Goal: Transaction & Acquisition: Purchase product/service

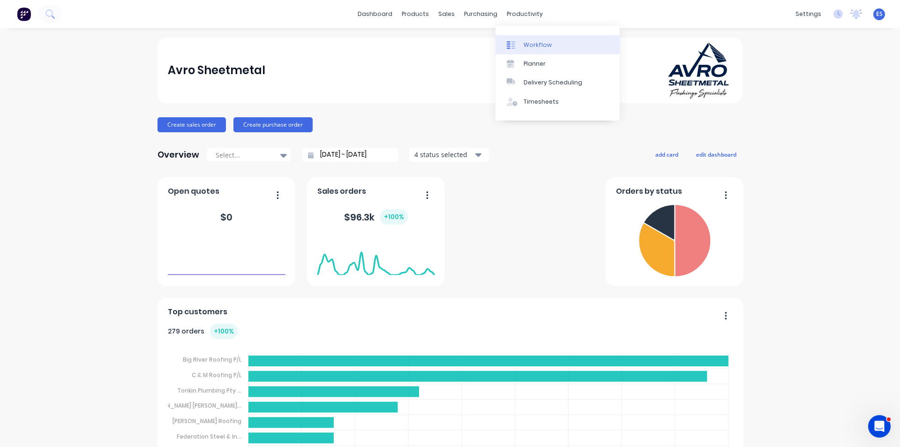
click at [540, 45] on div "Workflow" at bounding box center [538, 45] width 28 height 8
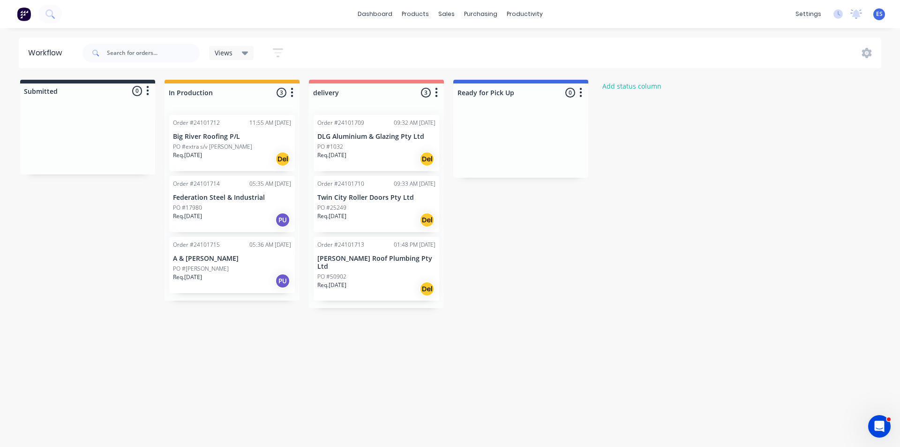
click at [404, 146] on div "PO #1032" at bounding box center [376, 147] width 118 height 8
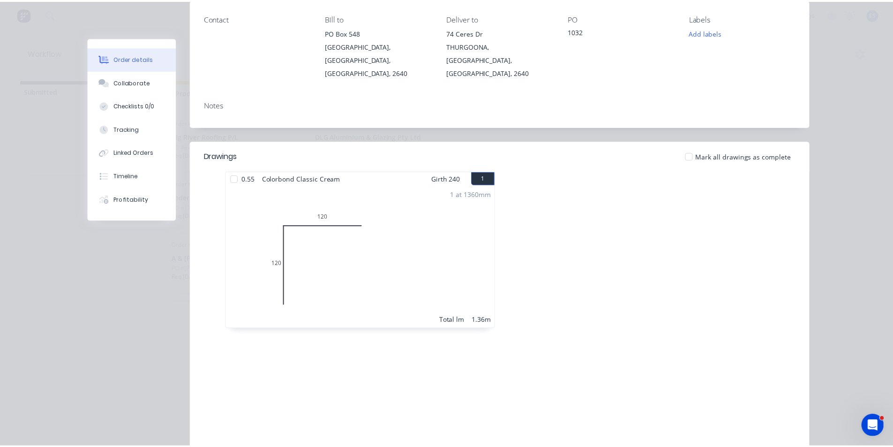
scroll to position [15, 0]
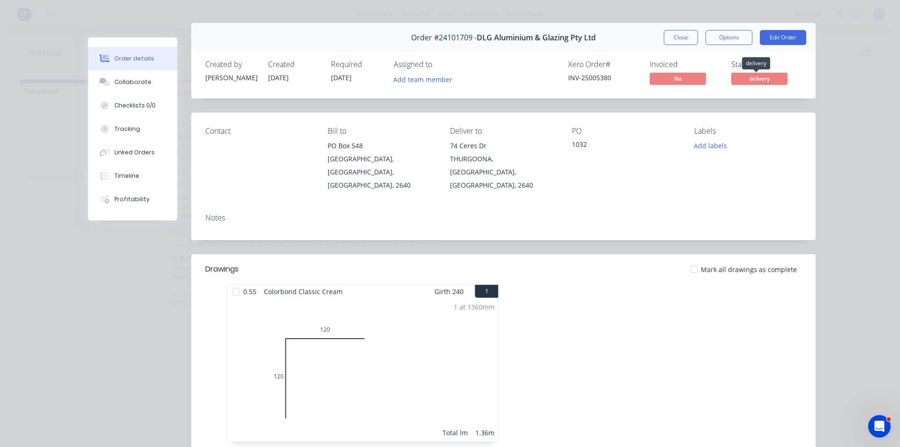
drag, startPoint x: 749, startPoint y: 75, endPoint x: 769, endPoint y: 85, distance: 21.8
drag, startPoint x: 769, startPoint y: 85, endPoint x: 688, endPoint y: 44, distance: 90.6
click at [688, 44] on button "Close" at bounding box center [681, 37] width 34 height 15
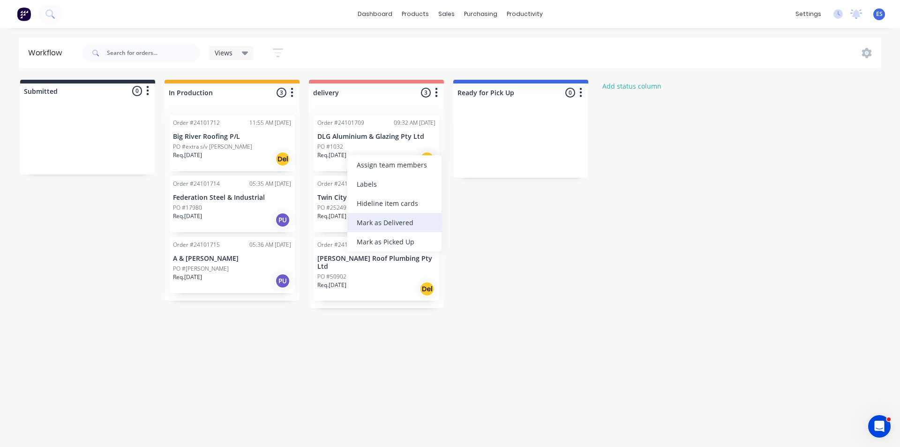
click at [399, 220] on div "Mark as Delivered" at bounding box center [395, 222] width 94 height 19
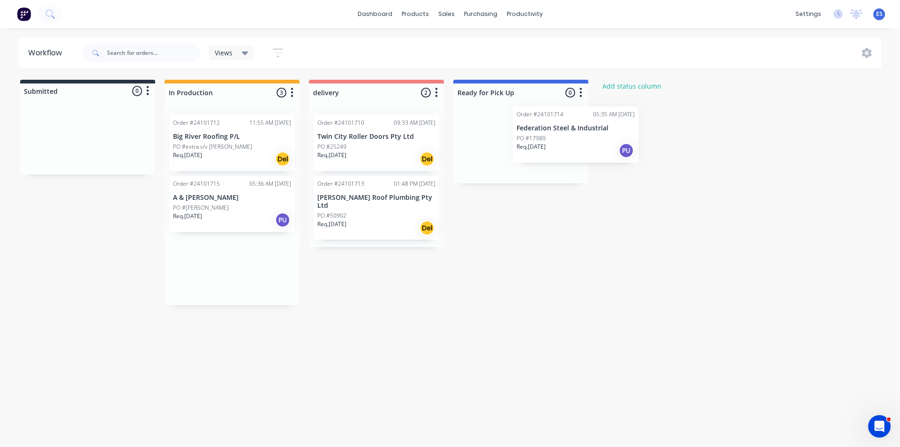
drag, startPoint x: 196, startPoint y: 219, endPoint x: 533, endPoint y: 152, distance: 343.0
click at [533, 151] on div "Submitted 0 Status colour #273444 hex #273444 Save Cancel Summaries Total order…" at bounding box center [435, 193] width 884 height 226
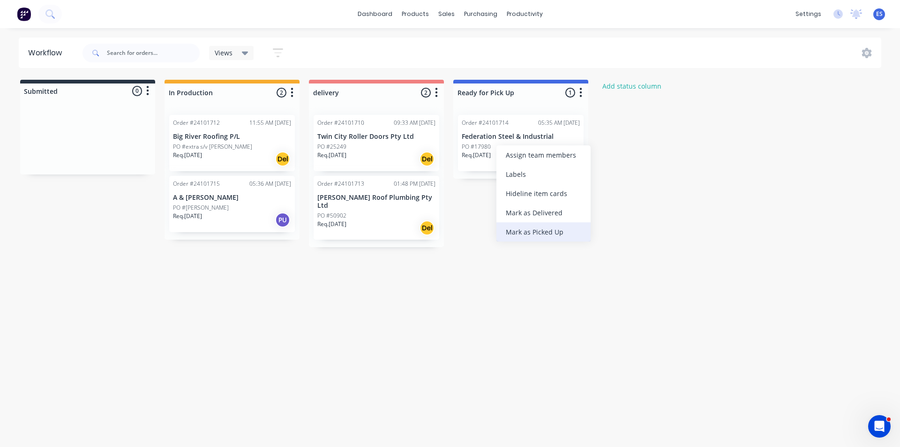
click at [545, 232] on div "Mark as Picked Up" at bounding box center [544, 231] width 94 height 19
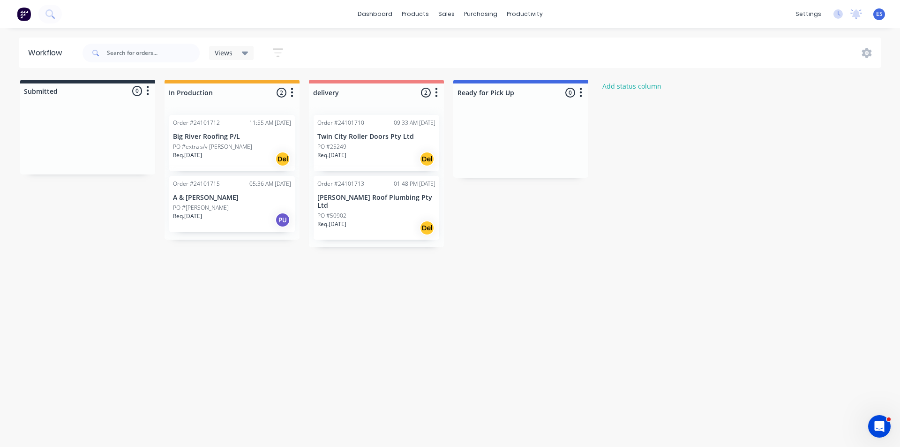
click at [38, 18] on div at bounding box center [31, 14] width 62 height 19
click at [25, 18] on img at bounding box center [24, 14] width 14 height 14
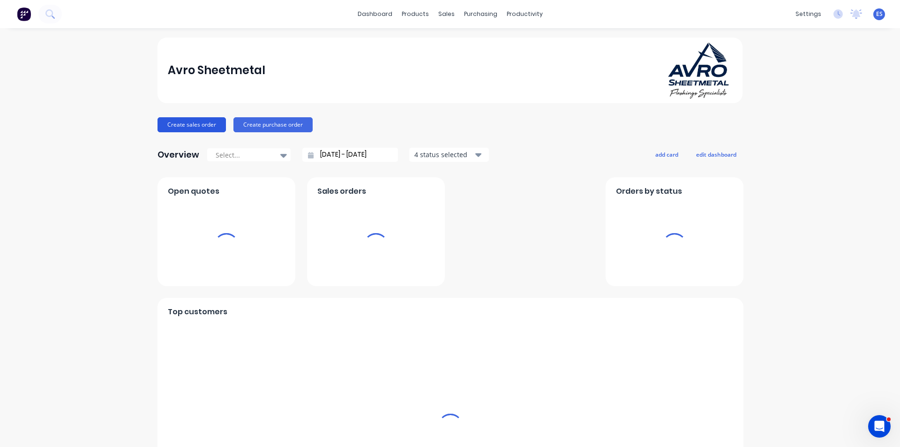
click at [185, 127] on button "Create sales order" at bounding box center [192, 124] width 68 height 15
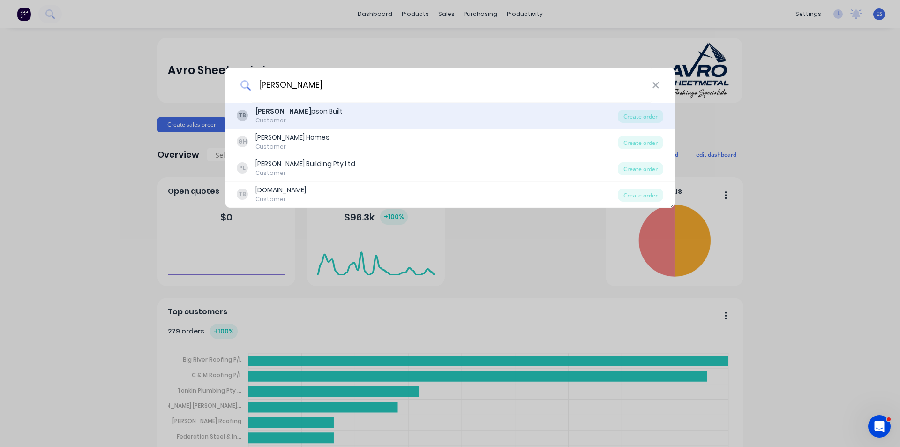
type input "[PERSON_NAME]"
click at [310, 123] on div "[PERSON_NAME] pson Built Customer" at bounding box center [427, 115] width 381 height 18
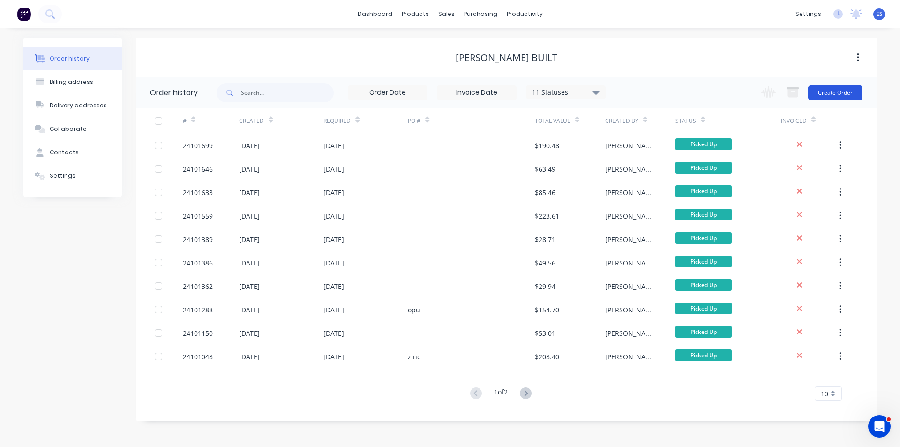
click at [830, 95] on button "Create Order" at bounding box center [835, 92] width 54 height 15
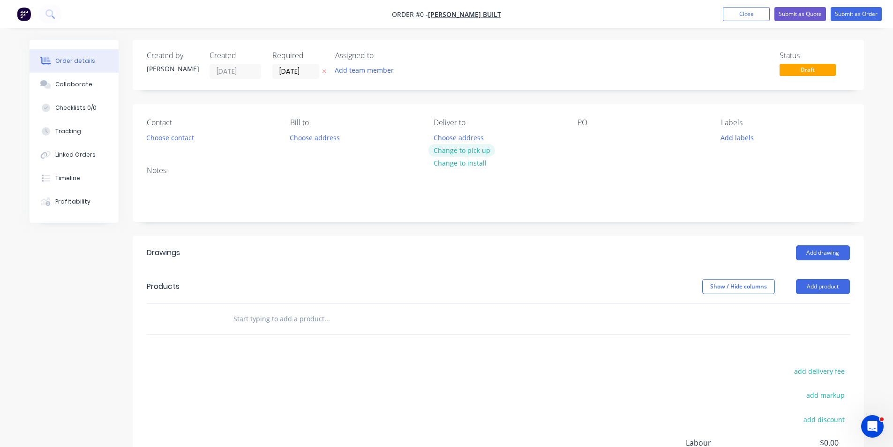
click at [489, 150] on button "Change to pick up" at bounding box center [462, 150] width 67 height 13
click at [186, 142] on button "Choose contact" at bounding box center [170, 137] width 58 height 13
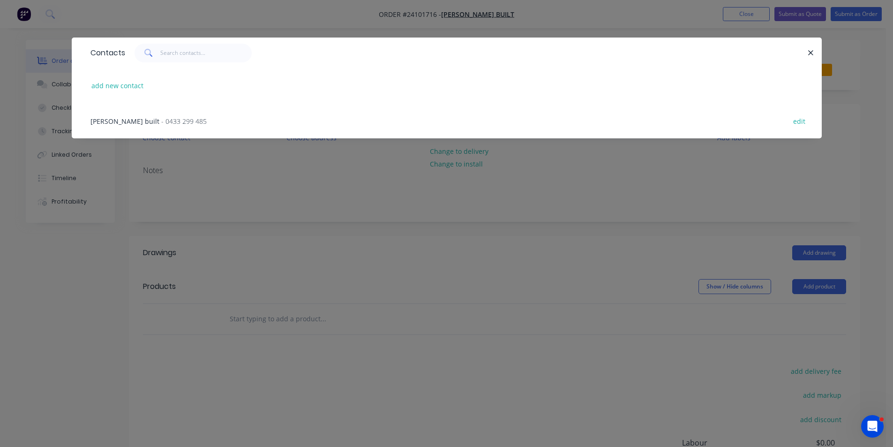
click at [175, 124] on span "- 0433 299 485" at bounding box center [183, 121] width 45 height 9
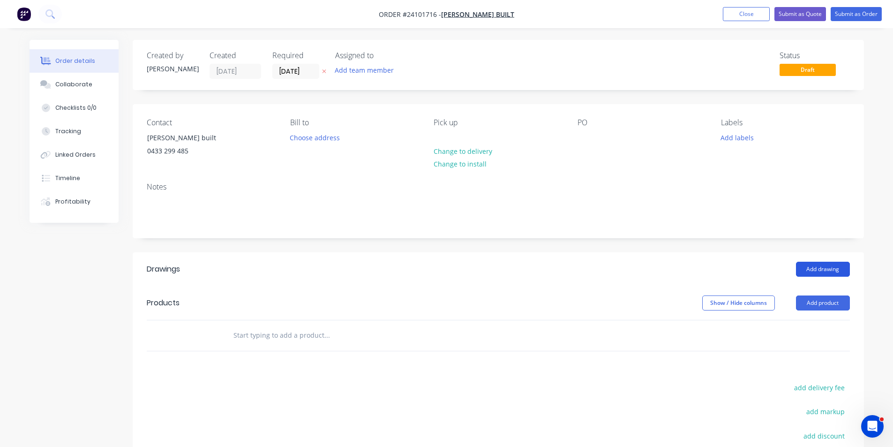
click at [824, 269] on button "Add drawing" at bounding box center [823, 269] width 54 height 15
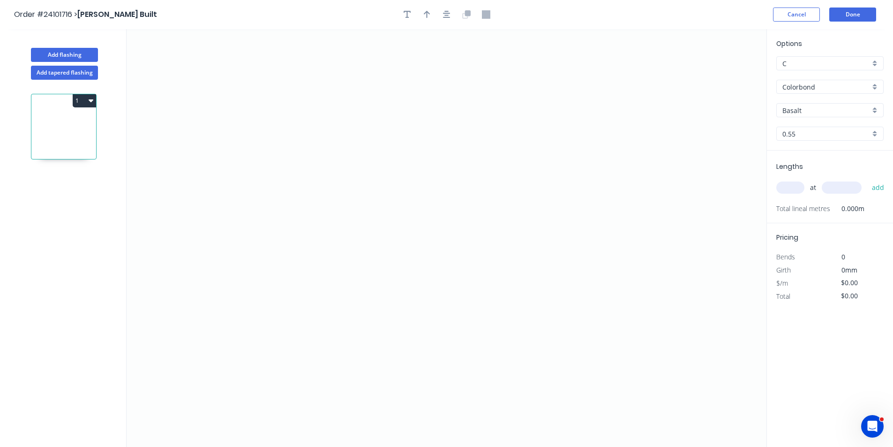
click at [823, 107] on input "Basalt" at bounding box center [827, 111] width 88 height 10
click at [814, 146] on div "Night Sky" at bounding box center [830, 144] width 106 height 16
type input "Night Sky"
click at [455, 96] on icon "0" at bounding box center [447, 238] width 640 height 418
click at [450, 189] on icon "0" at bounding box center [447, 238] width 640 height 418
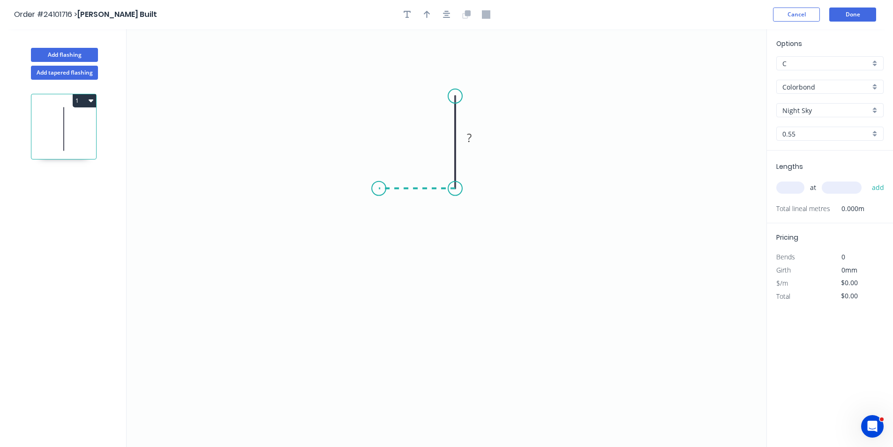
click at [379, 185] on icon "0 ?" at bounding box center [447, 238] width 640 height 418
click at [377, 303] on icon "0 ? ?" at bounding box center [447, 238] width 640 height 418
click at [453, 301] on icon "0 ? ? ?" at bounding box center [447, 238] width 640 height 418
click at [428, 310] on rect at bounding box center [416, 311] width 30 height 19
click at [426, 312] on rect at bounding box center [416, 311] width 30 height 19
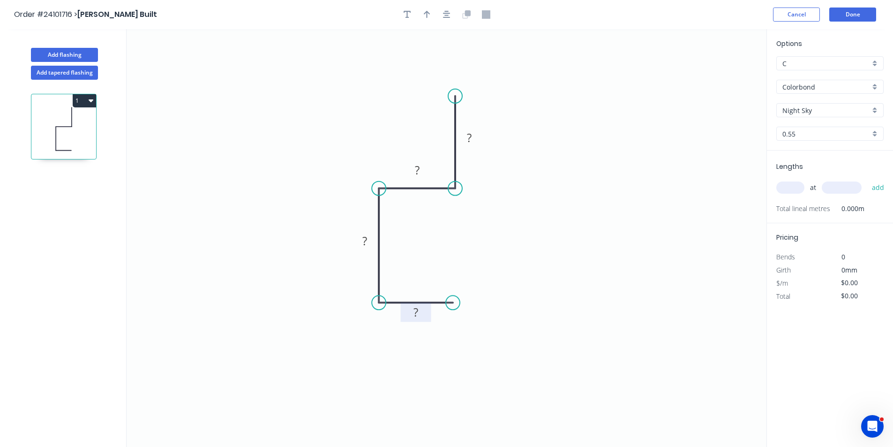
click at [423, 315] on rect at bounding box center [416, 312] width 19 height 13
click at [420, 171] on rect at bounding box center [417, 170] width 19 height 13
click at [371, 237] on rect at bounding box center [364, 241] width 19 height 13
click at [474, 139] on rect at bounding box center [469, 138] width 19 height 13
click at [779, 187] on input "text" at bounding box center [791, 187] width 28 height 12
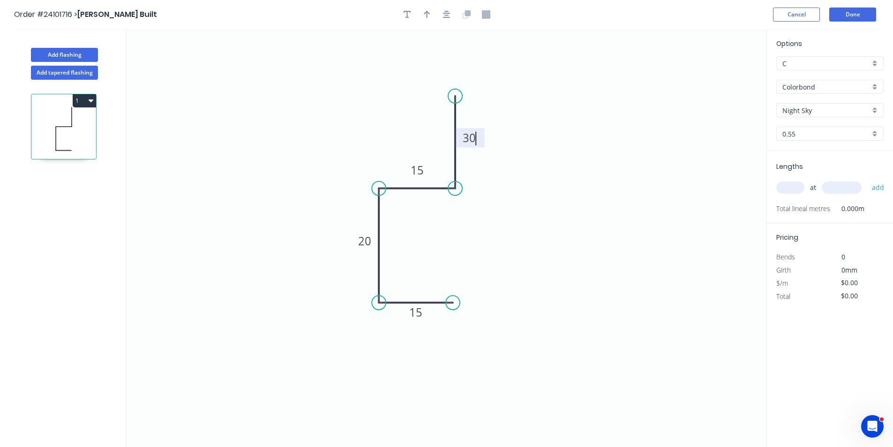
type input "$8.16"
type input "2"
click at [834, 188] on input "text" at bounding box center [842, 187] width 40 height 12
type input "3000"
click at [868, 180] on button "add" at bounding box center [879, 188] width 22 height 16
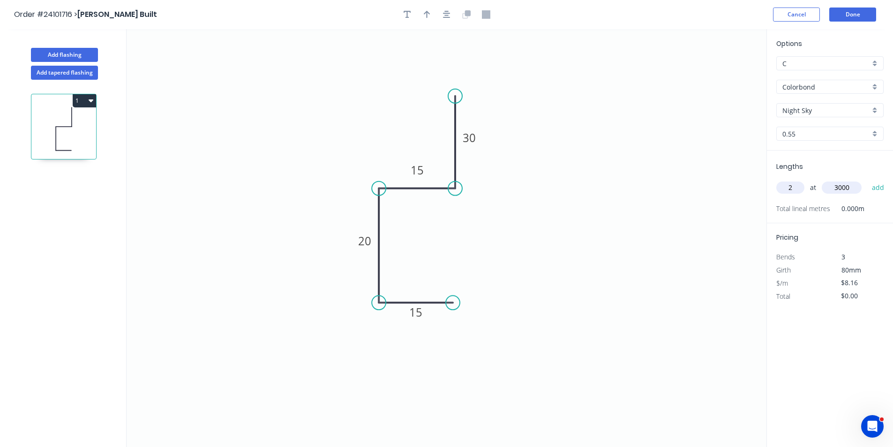
type input "$48.96"
click at [68, 52] on button "Add flashing" at bounding box center [64, 55] width 67 height 14
type input "$0.00"
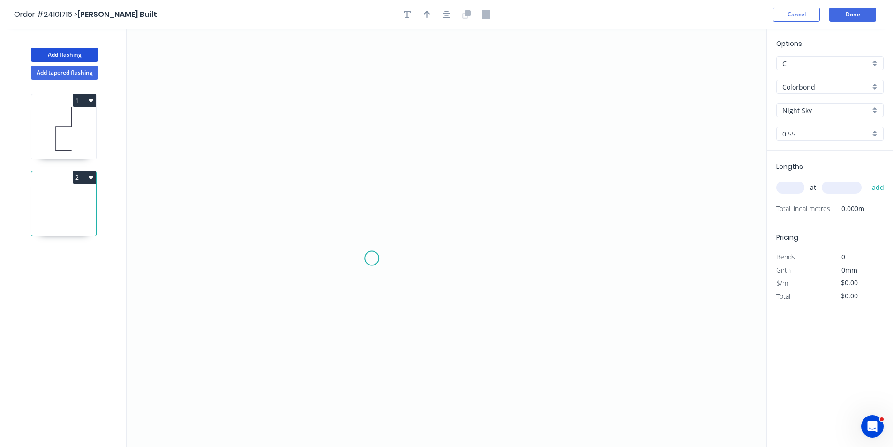
click at [372, 258] on icon "0" at bounding box center [447, 238] width 640 height 418
click at [380, 143] on icon "0" at bounding box center [447, 238] width 640 height 418
click at [493, 136] on icon "0 ?" at bounding box center [447, 238] width 640 height 418
click at [493, 136] on circle at bounding box center [493, 143] width 14 height 14
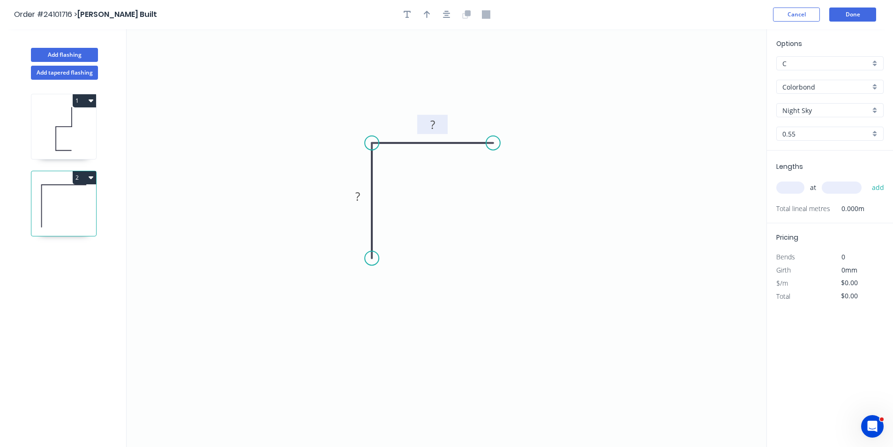
click at [442, 126] on rect at bounding box center [432, 125] width 19 height 13
click at [356, 198] on tspan "?" at bounding box center [357, 196] width 5 height 15
click at [786, 187] on input "text" at bounding box center [791, 187] width 28 height 12
type input "$6.07"
type input "4"
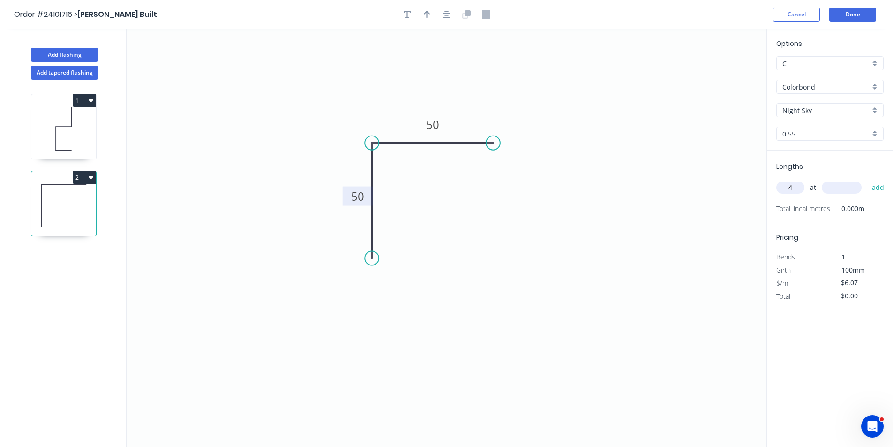
click at [836, 186] on input "text" at bounding box center [842, 187] width 40 height 12
type input "3000"
click at [868, 180] on button "add" at bounding box center [879, 188] width 22 height 16
type input "$72.84"
click at [840, 17] on button "Done" at bounding box center [853, 15] width 47 height 14
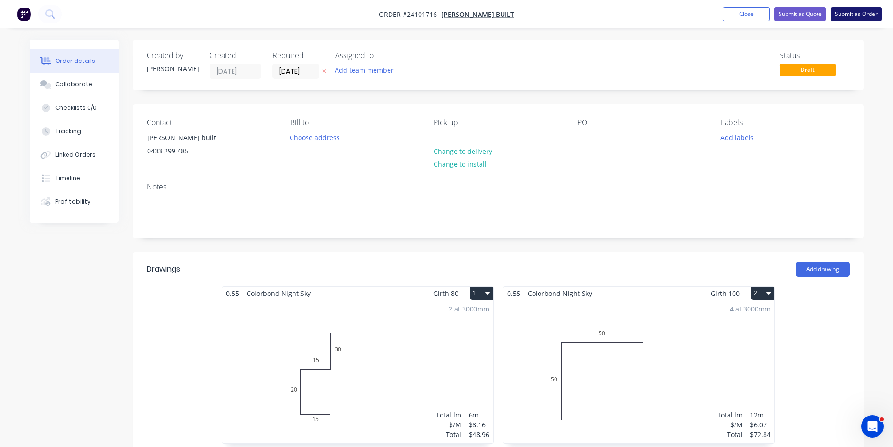
click at [845, 17] on button "Submit as Order" at bounding box center [856, 14] width 51 height 14
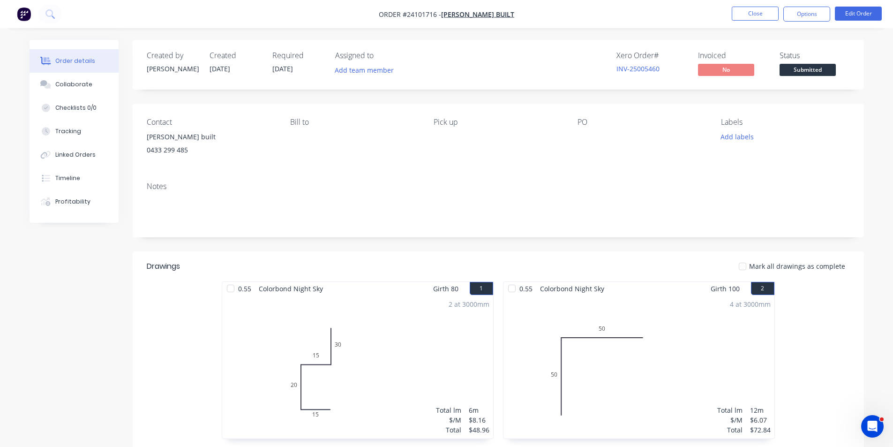
click at [30, 14] on img "button" at bounding box center [24, 14] width 14 height 14
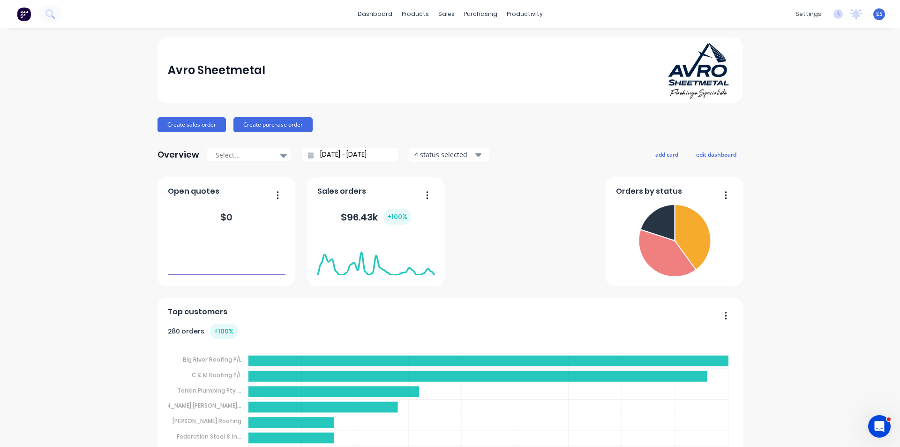
click at [182, 129] on button "Create sales order" at bounding box center [192, 124] width 68 height 15
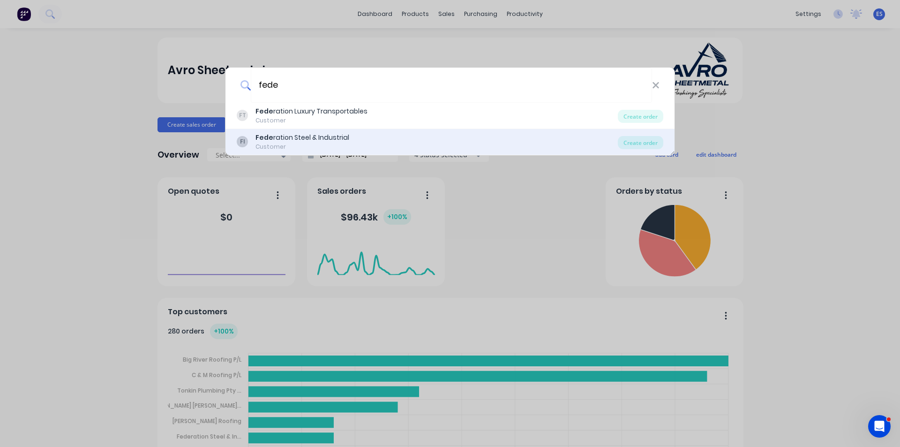
type input "fede"
click at [320, 142] on div "Fede ration Steel & Industrial" at bounding box center [303, 138] width 94 height 10
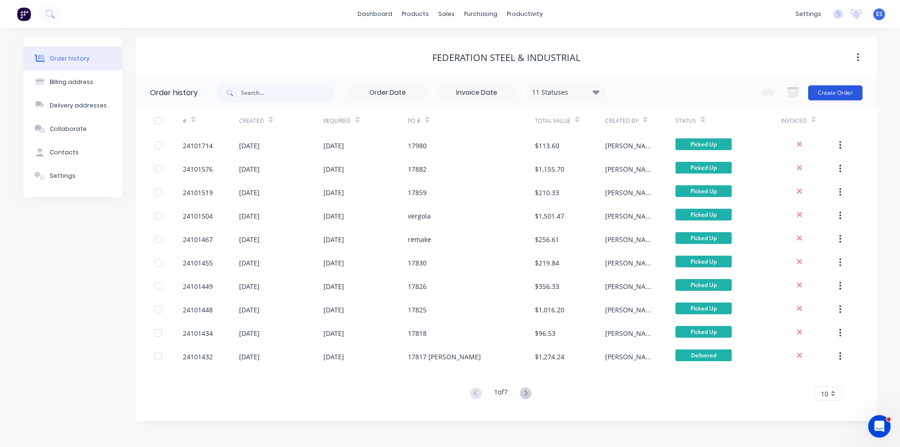
click at [838, 96] on button "Create Order" at bounding box center [835, 92] width 54 height 15
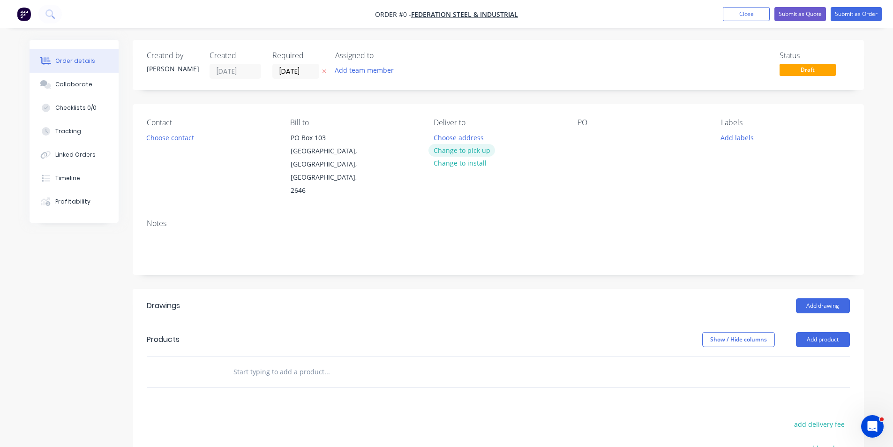
click at [457, 149] on button "Change to pick up" at bounding box center [462, 150] width 67 height 13
click at [185, 143] on button "Choose contact" at bounding box center [170, 137] width 58 height 13
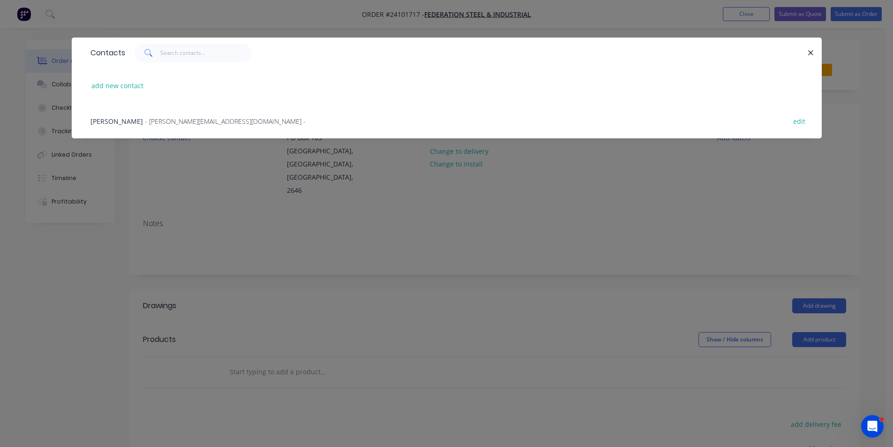
click at [158, 121] on span "- [PERSON_NAME][EMAIL_ADDRESS][DOMAIN_NAME] -" at bounding box center [225, 121] width 161 height 9
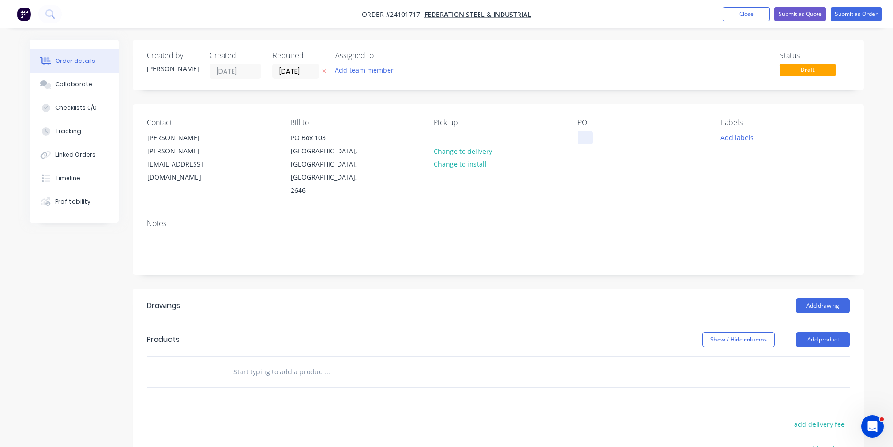
click at [585, 136] on div at bounding box center [585, 138] width 15 height 14
click at [812, 298] on button "Add drawing" at bounding box center [823, 305] width 54 height 15
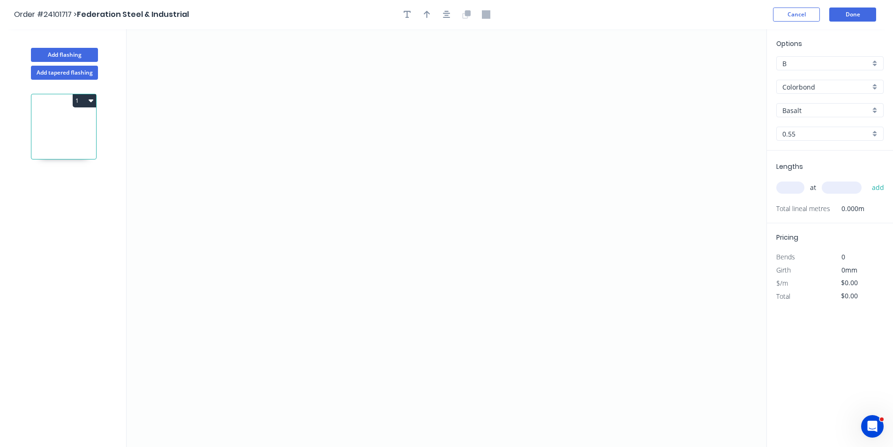
click at [800, 112] on input "Basalt" at bounding box center [827, 111] width 88 height 10
click at [817, 183] on div "Dover White" at bounding box center [830, 180] width 106 height 16
type input "Dover White"
click at [313, 181] on icon "0" at bounding box center [447, 238] width 640 height 418
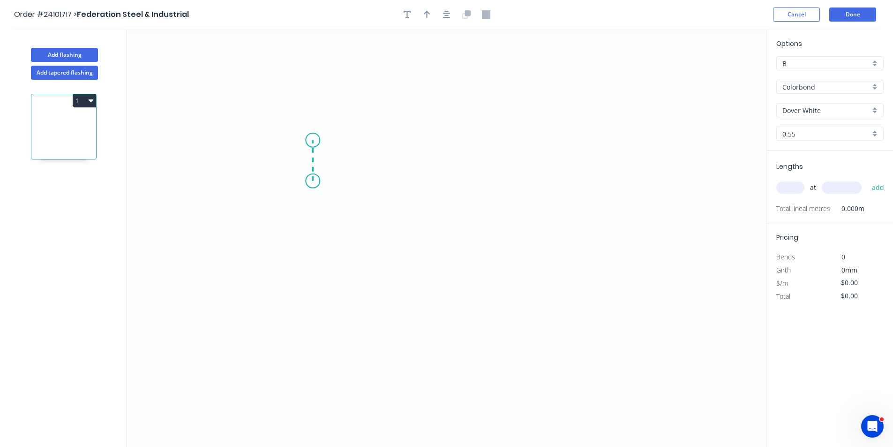
click at [312, 140] on icon "0" at bounding box center [447, 238] width 640 height 418
click at [485, 132] on icon "0 ?" at bounding box center [447, 238] width 640 height 418
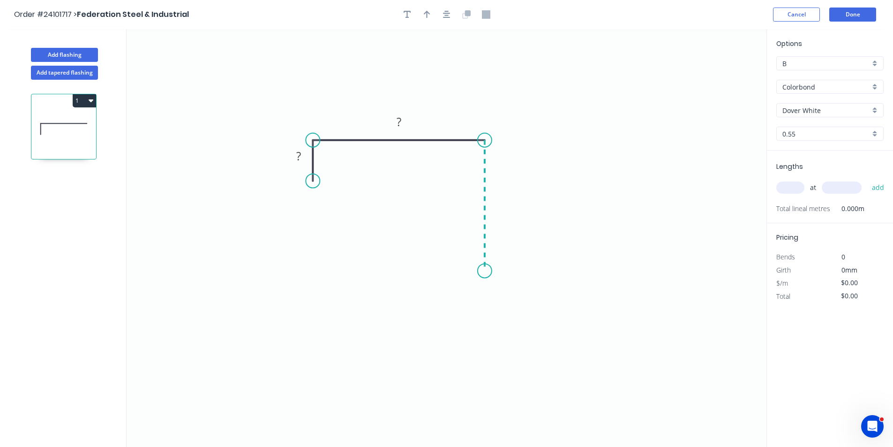
click at [485, 271] on icon "0 ? ?" at bounding box center [447, 238] width 640 height 418
click at [439, 271] on icon "0 ? ? ?" at bounding box center [447, 238] width 640 height 418
click at [464, 279] on g "?" at bounding box center [462, 279] width 19 height 15
click at [296, 158] on tspan "?" at bounding box center [298, 155] width 5 height 15
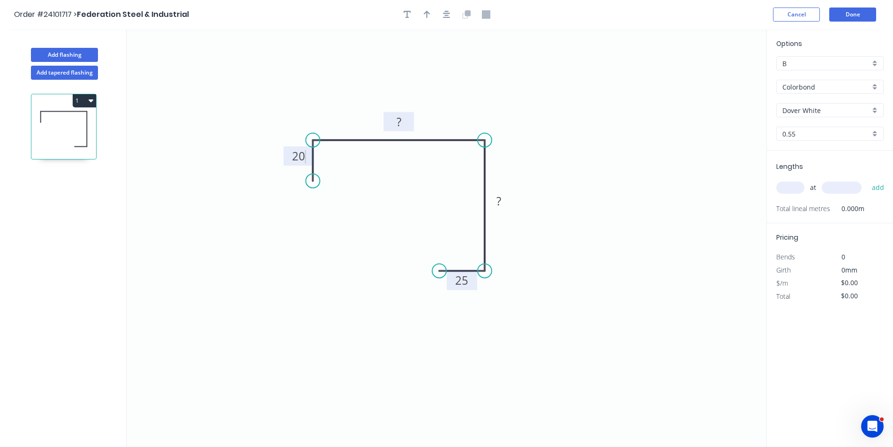
click at [403, 124] on rect at bounding box center [399, 122] width 19 height 13
click at [499, 205] on tspan "?" at bounding box center [499, 200] width 5 height 15
click at [798, 184] on input "text" at bounding box center [791, 187] width 28 height 12
type input "$14.06"
type input "1"
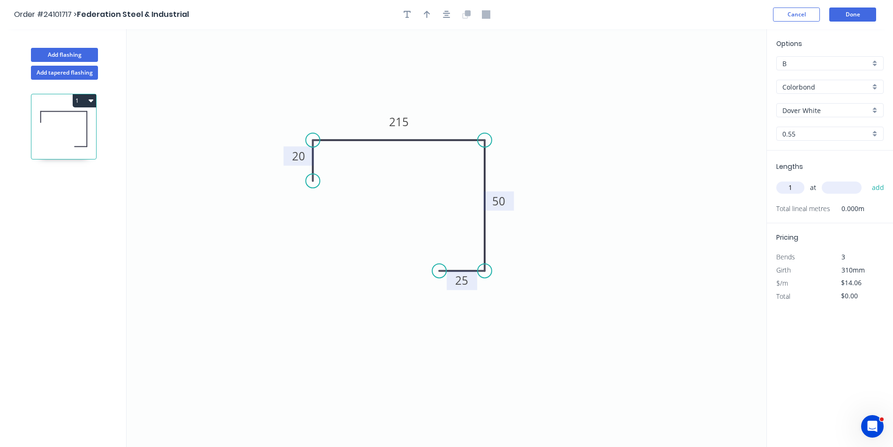
click at [842, 186] on input "text" at bounding box center [842, 187] width 40 height 12
type input "2400"
click at [868, 180] on button "add" at bounding box center [879, 188] width 22 height 16
click at [87, 102] on button "1" at bounding box center [84, 100] width 23 height 13
click at [72, 121] on div "Duplicate" at bounding box center [51, 124] width 72 height 14
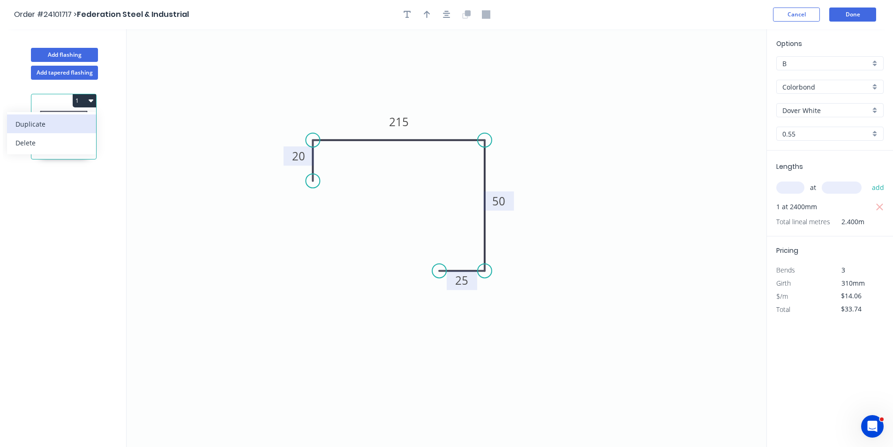
type input "$0.00"
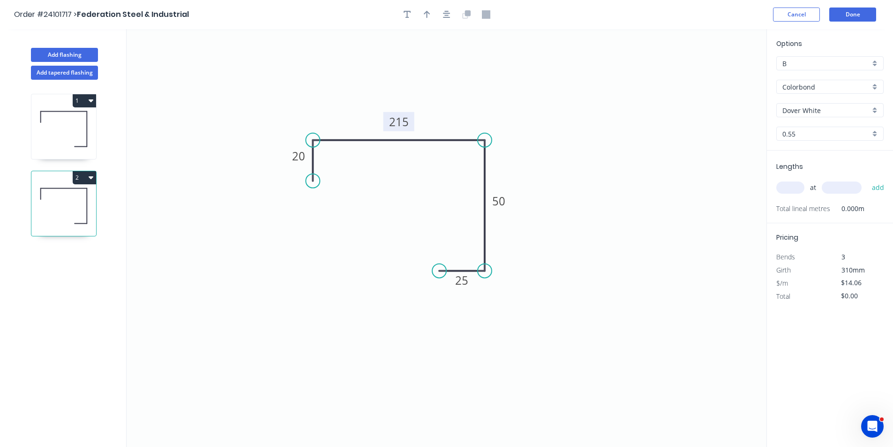
click at [398, 128] on tspan "215" at bounding box center [399, 121] width 20 height 15
click at [296, 157] on tspan "20" at bounding box center [298, 155] width 13 height 15
click at [787, 183] on input "text" at bounding box center [791, 187] width 28 height 12
type input "1"
click at [832, 183] on input "text" at bounding box center [842, 187] width 40 height 12
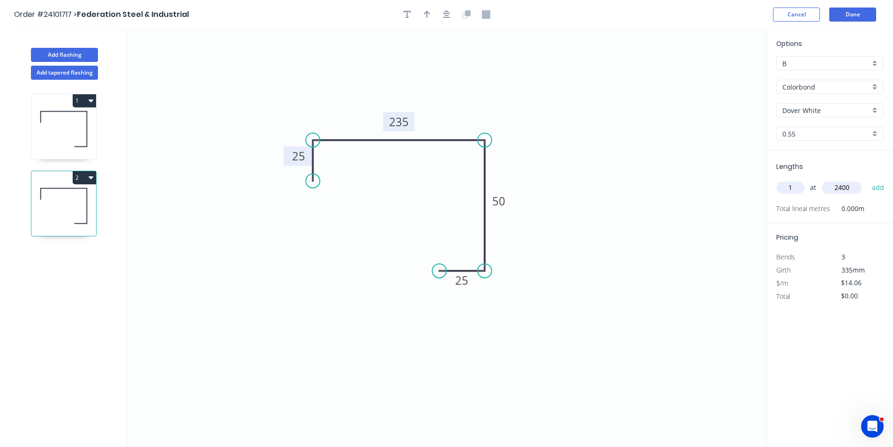
type input "2400"
click at [868, 180] on button "add" at bounding box center [879, 188] width 22 height 16
type input "$33.74"
click at [868, 20] on button "Done" at bounding box center [853, 15] width 47 height 14
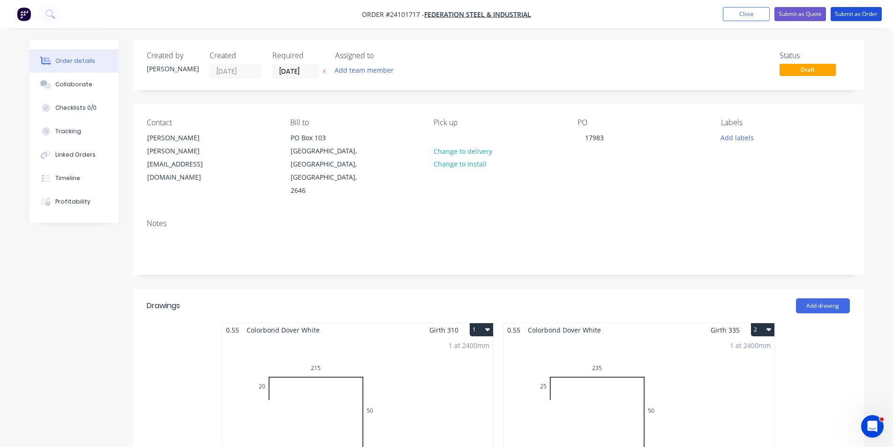
click at [868, 20] on button "Submit as Order" at bounding box center [856, 14] width 51 height 14
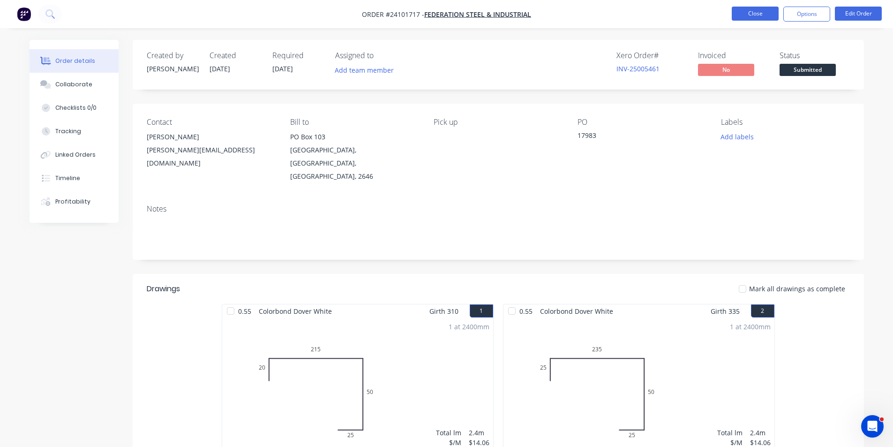
click at [739, 18] on button "Close" at bounding box center [755, 14] width 47 height 14
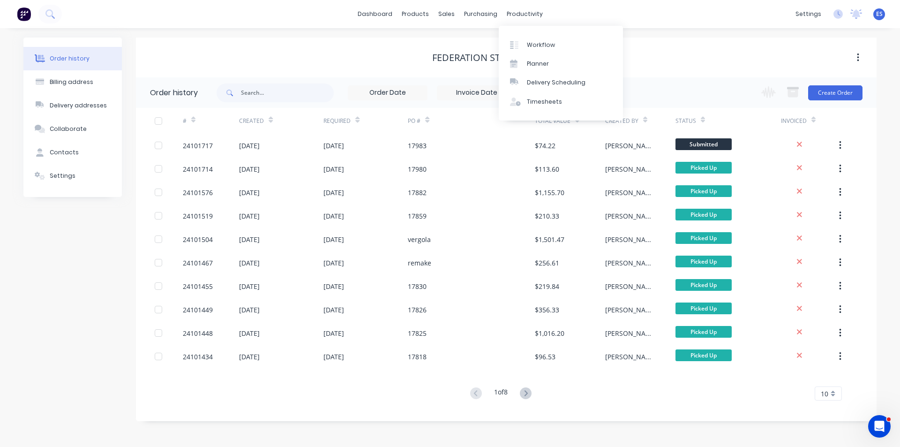
click at [526, 2] on div "dashboard products sales purchasing productivity dashboard products Product Cat…" at bounding box center [450, 14] width 900 height 28
click at [514, 18] on div "productivity" at bounding box center [524, 14] width 45 height 14
click at [541, 42] on div "Workflow" at bounding box center [541, 45] width 28 height 8
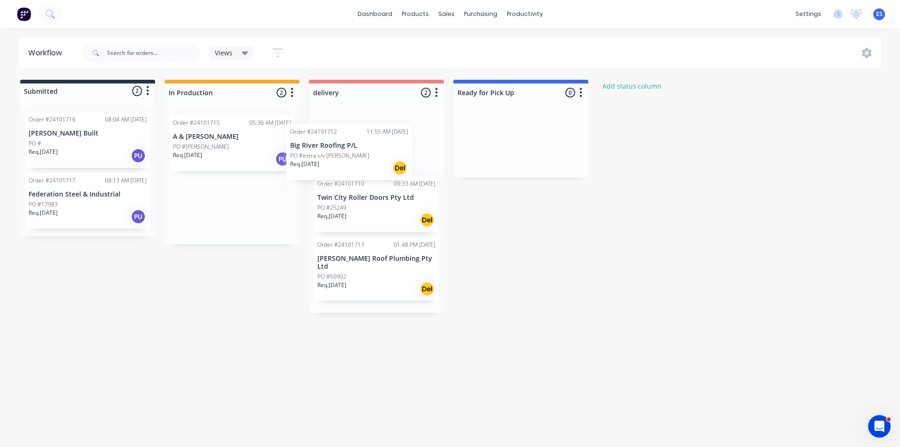
drag, startPoint x: 224, startPoint y: 160, endPoint x: 341, endPoint y: 169, distance: 117.6
click at [341, 169] on div "Submitted 2 Status colour #273444 hex #273444 Save Cancel Summaries Total order…" at bounding box center [435, 196] width 884 height 233
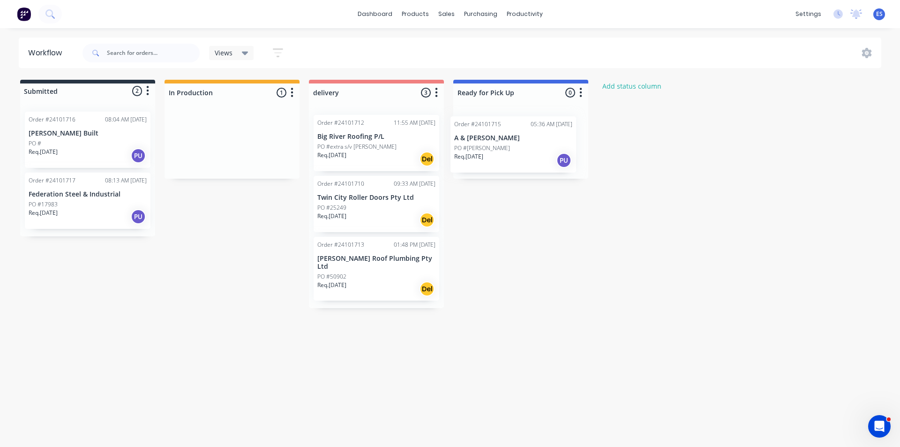
drag, startPoint x: 215, startPoint y: 160, endPoint x: 500, endPoint y: 162, distance: 285.1
click at [500, 162] on div "Submitted 2 Status colour #273444 hex #273444 Save Cancel Summaries Total order…" at bounding box center [435, 194] width 884 height 228
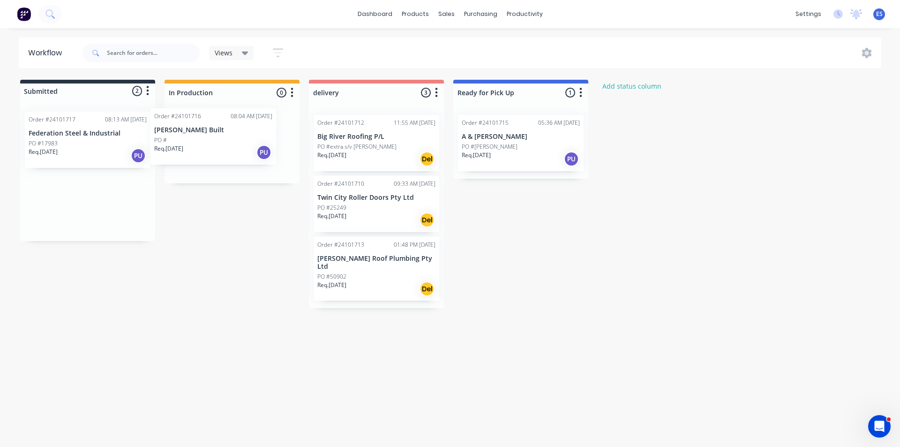
drag, startPoint x: 84, startPoint y: 163, endPoint x: 219, endPoint y: 161, distance: 135.6
click at [219, 161] on div "Submitted 2 Status colour #273444 hex #273444 Save Cancel Summaries Total order…" at bounding box center [435, 194] width 884 height 228
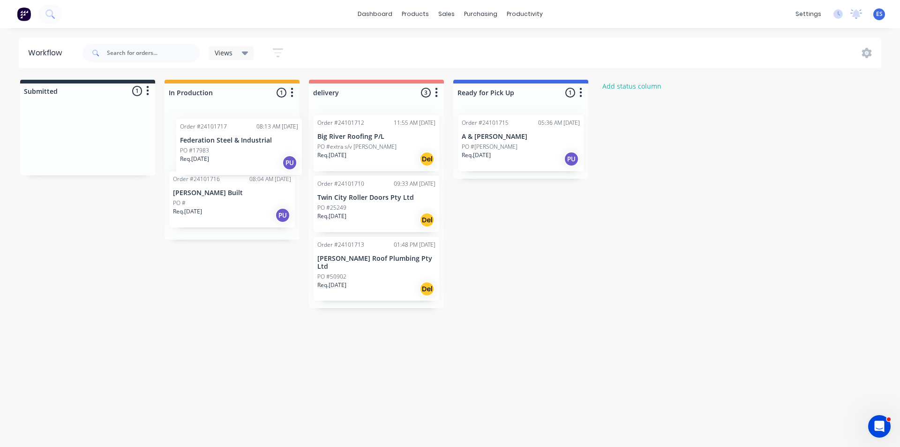
drag, startPoint x: 99, startPoint y: 152, endPoint x: 245, endPoint y: 156, distance: 145.9
click at [247, 157] on div "Submitted 1 Status colour #273444 hex #273444 Save Cancel Summaries Total order…" at bounding box center [435, 194] width 884 height 228
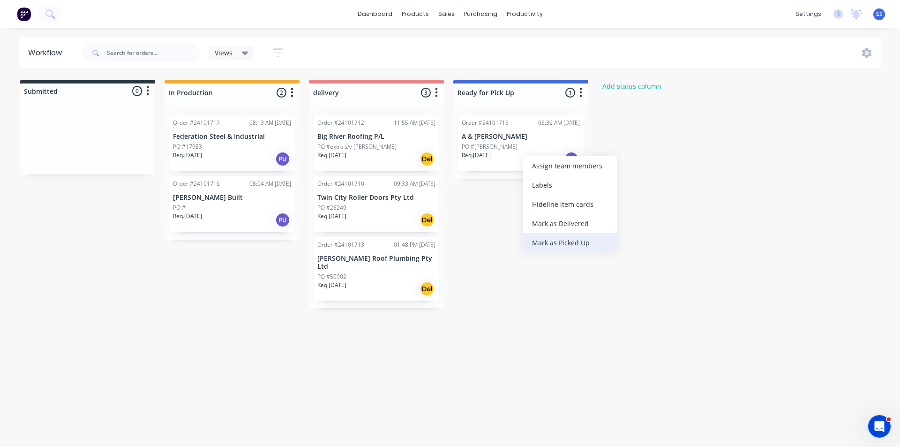
click at [556, 244] on div "Mark as Picked Up" at bounding box center [570, 242] width 94 height 19
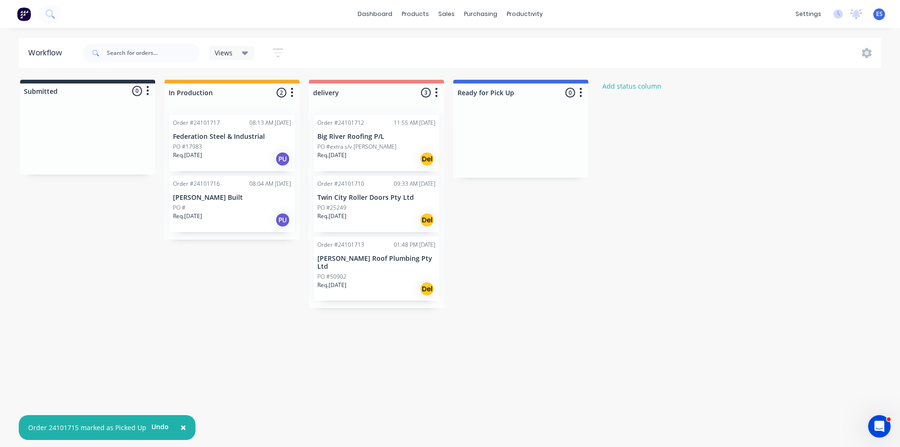
click at [61, 292] on div "Submitted 0 Status colour #273444 hex #273444 Save Cancel Summaries Total order…" at bounding box center [435, 194] width 884 height 228
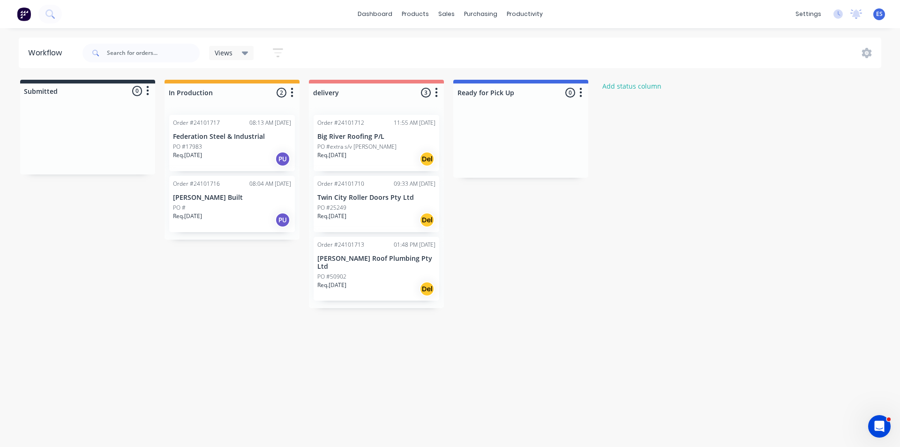
click at [24, 17] on img at bounding box center [24, 14] width 14 height 14
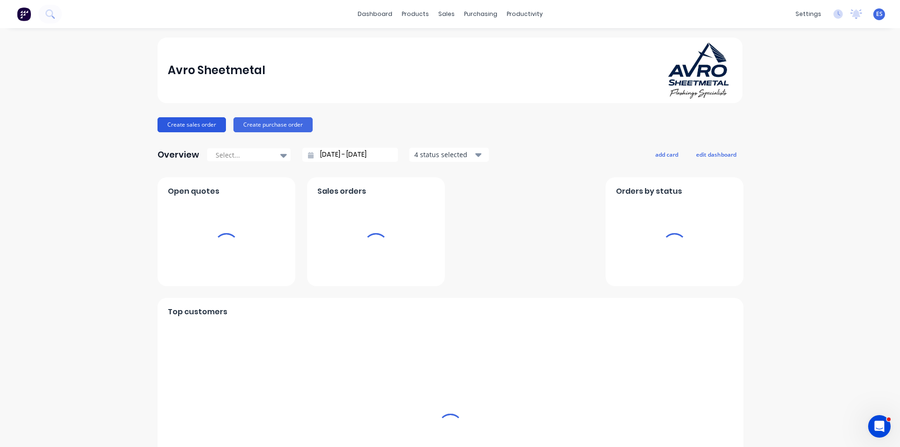
click at [191, 130] on button "Create sales order" at bounding box center [192, 124] width 68 height 15
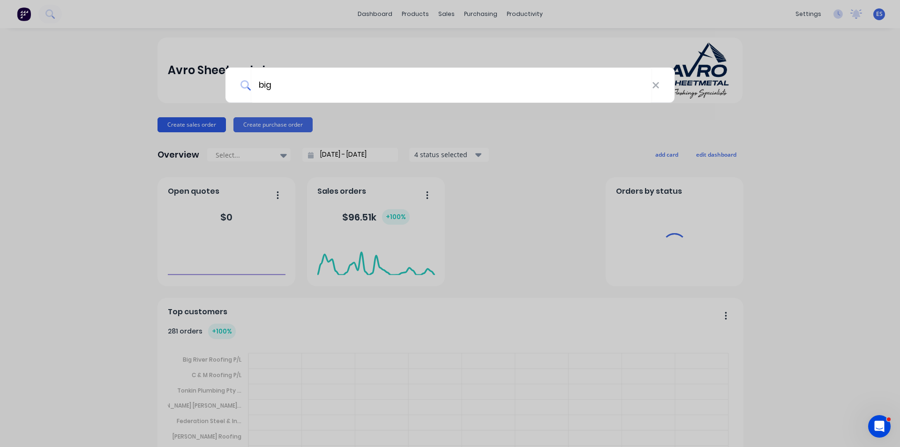
type input "bigr"
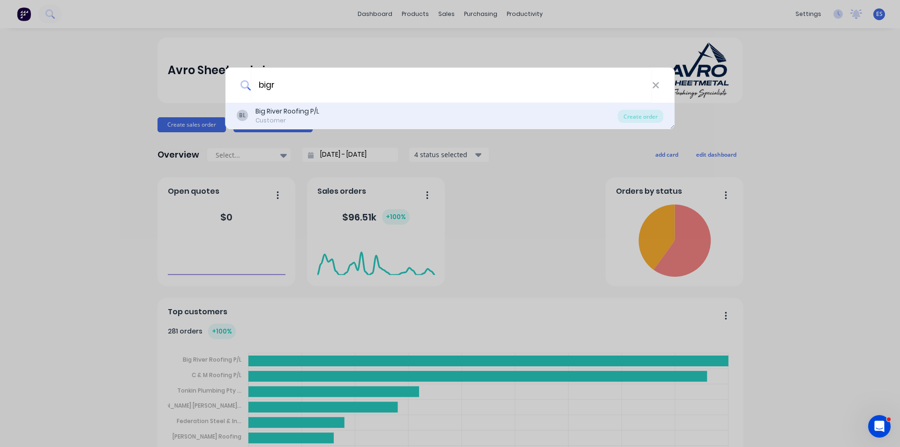
click at [309, 119] on div "Customer" at bounding box center [288, 120] width 64 height 8
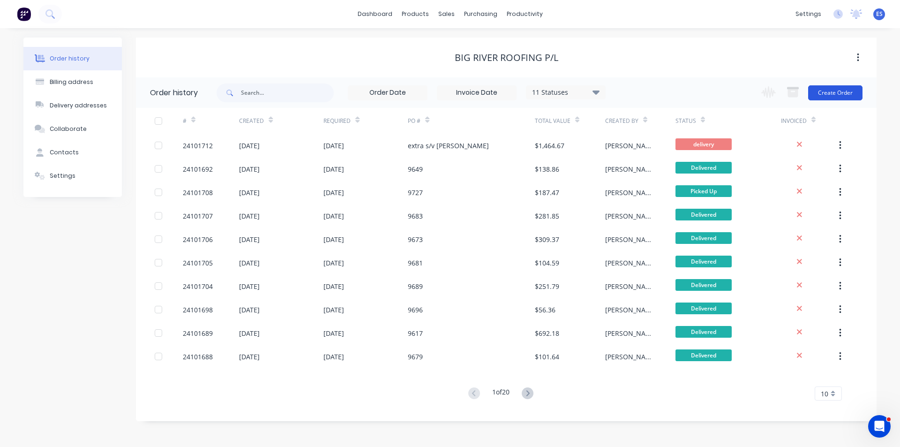
click at [842, 88] on button "Create Order" at bounding box center [835, 92] width 54 height 15
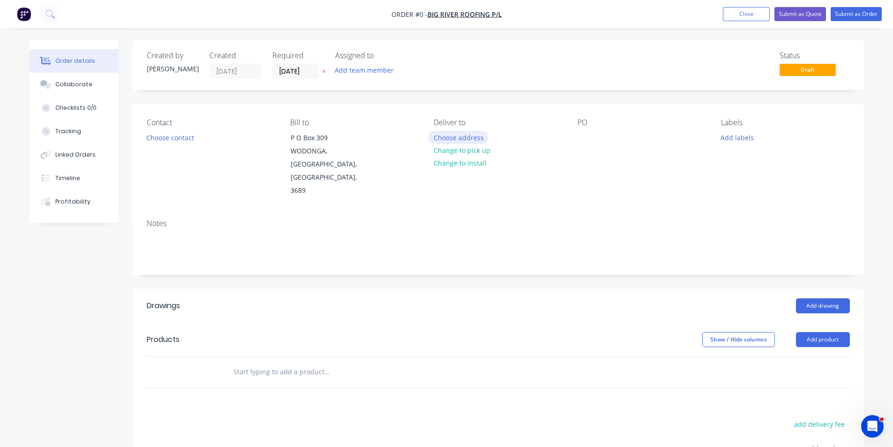
click at [460, 139] on button "Choose address" at bounding box center [459, 137] width 60 height 13
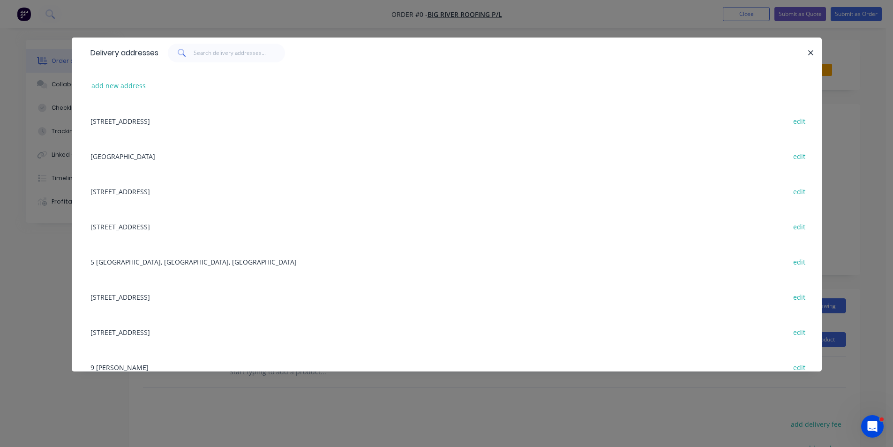
click at [128, 125] on div "[STREET_ADDRESS] edit" at bounding box center [447, 120] width 722 height 35
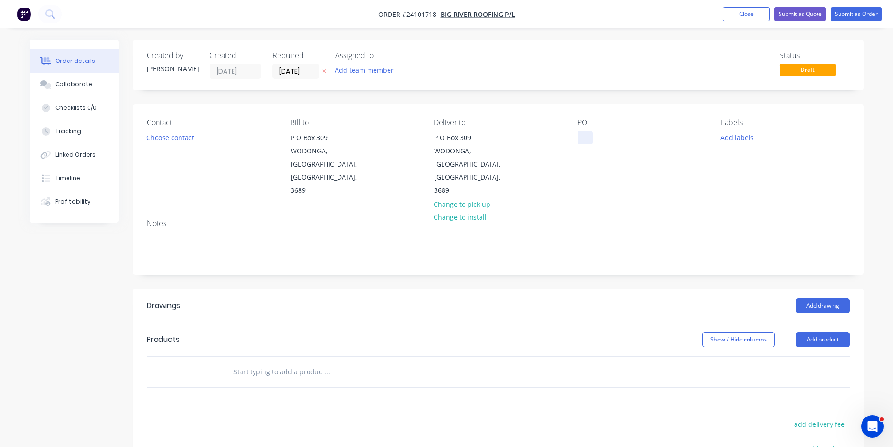
click at [581, 141] on div at bounding box center [585, 138] width 15 height 14
click at [809, 298] on button "Add drawing" at bounding box center [823, 305] width 54 height 15
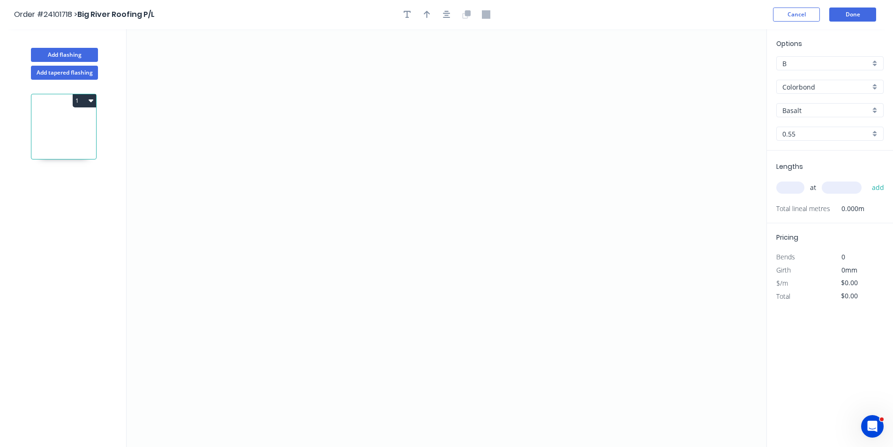
click at [818, 111] on input "Basalt" at bounding box center [827, 111] width 88 height 10
click at [821, 208] on div "Deep Ocean" at bounding box center [830, 210] width 106 height 16
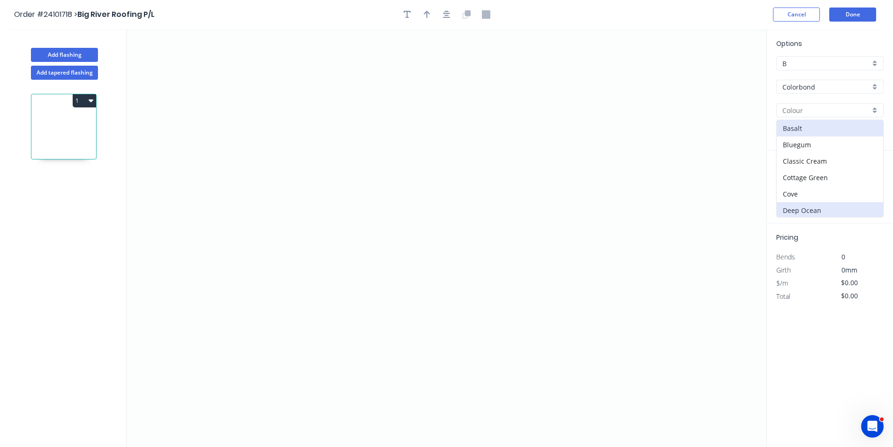
type input "Deep Ocean"
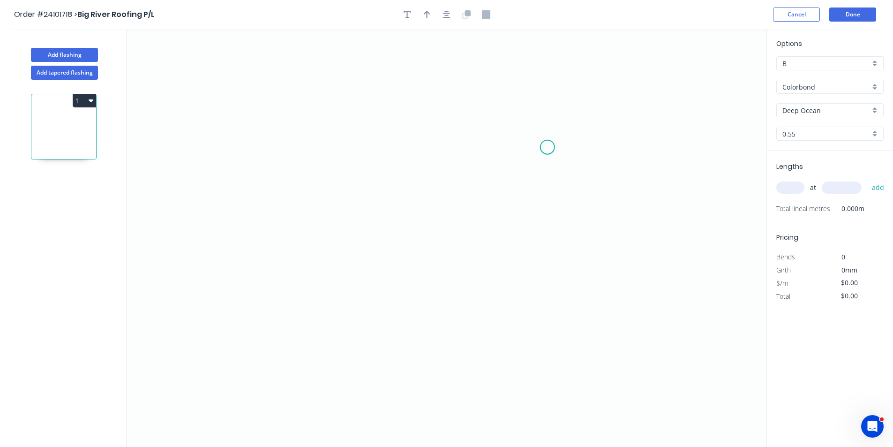
click at [548, 147] on icon "0" at bounding box center [447, 238] width 640 height 418
click at [533, 131] on icon "0" at bounding box center [447, 238] width 640 height 418
click at [334, 138] on icon "0 ?" at bounding box center [447, 238] width 640 height 418
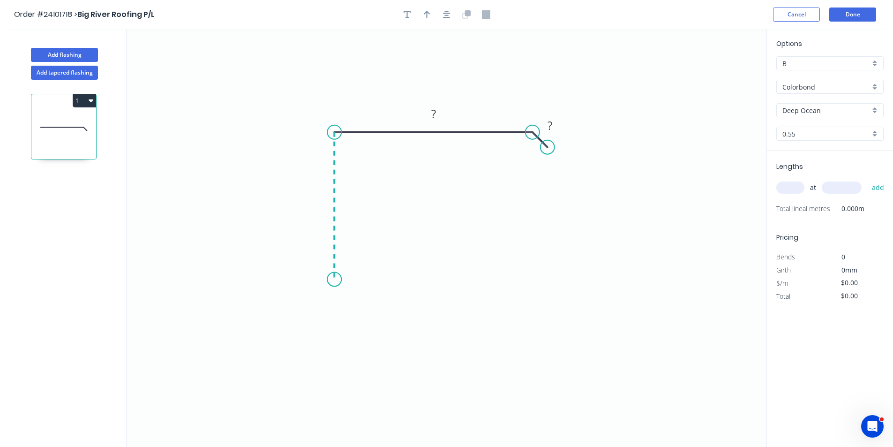
click at [328, 280] on icon "0 ? ?" at bounding box center [447, 238] width 640 height 418
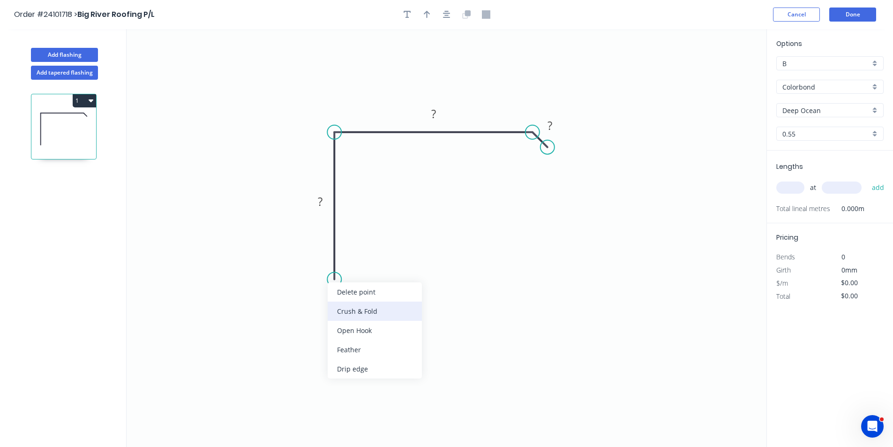
click at [344, 309] on div "Crush & Fold" at bounding box center [375, 311] width 94 height 19
click at [321, 203] on tspan "?" at bounding box center [320, 201] width 5 height 15
click at [433, 118] on tspan "?" at bounding box center [433, 113] width 5 height 15
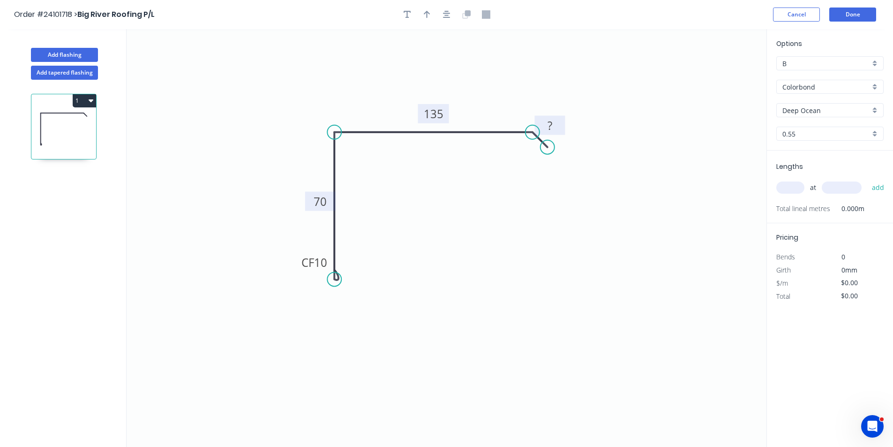
click at [552, 125] on tspan "?" at bounding box center [550, 125] width 5 height 15
click at [798, 186] on input "text" at bounding box center [791, 187] width 28 height 12
type input "$11.14"
type input "1"
click at [839, 191] on input "text" at bounding box center [842, 187] width 40 height 12
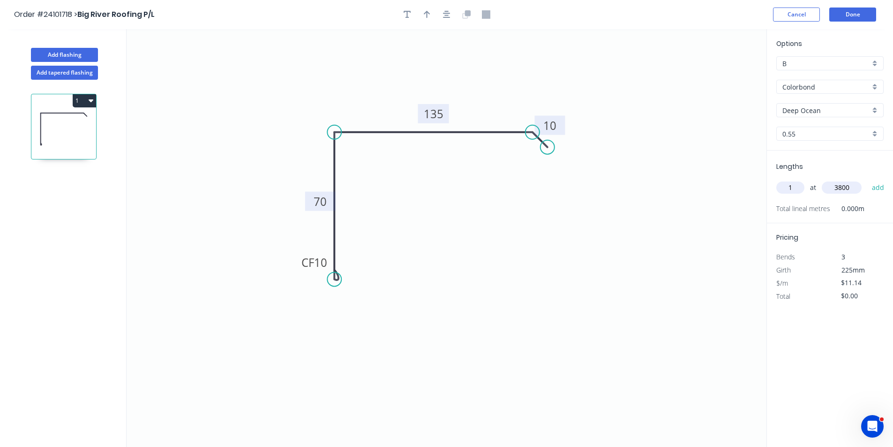
type input "3800"
click at [868, 180] on button "add" at bounding box center [879, 188] width 22 height 16
click at [82, 102] on button "1" at bounding box center [84, 100] width 23 height 13
click at [70, 128] on div "Duplicate" at bounding box center [51, 124] width 72 height 14
type input "$0.00"
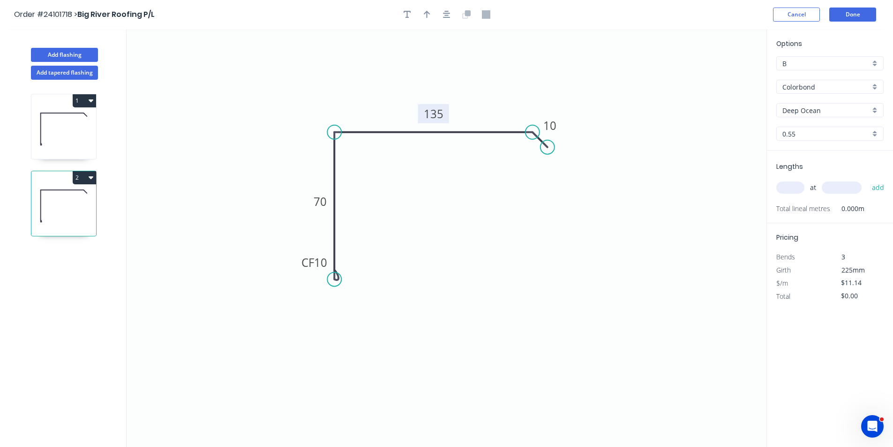
click at [439, 118] on tspan "135" at bounding box center [434, 113] width 20 height 15
click at [801, 186] on input "text" at bounding box center [791, 187] width 28 height 12
type input "1"
click at [834, 186] on input "text" at bounding box center [842, 187] width 40 height 12
type input "3800"
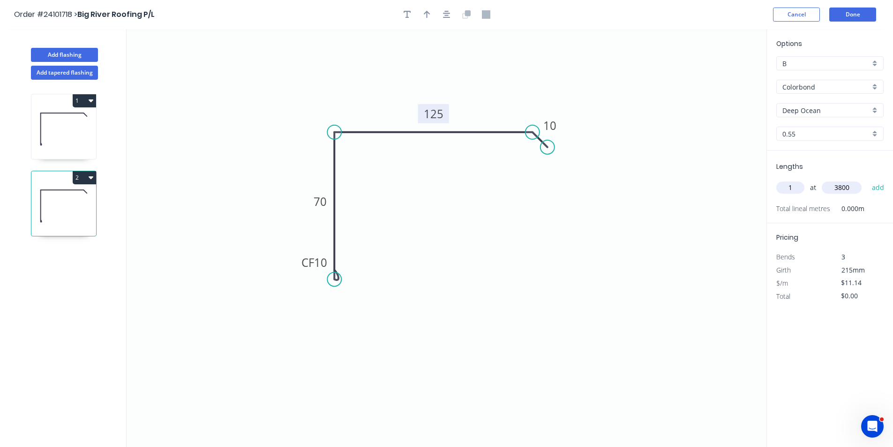
click at [868, 180] on button "add" at bounding box center [879, 188] width 22 height 16
type input "$42.33"
click at [849, 18] on button "Done" at bounding box center [853, 15] width 47 height 14
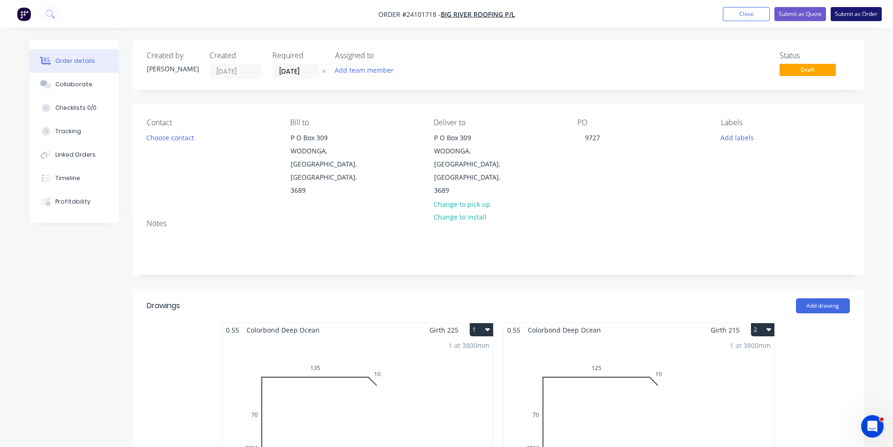
click at [859, 19] on button "Submit as Order" at bounding box center [856, 14] width 51 height 14
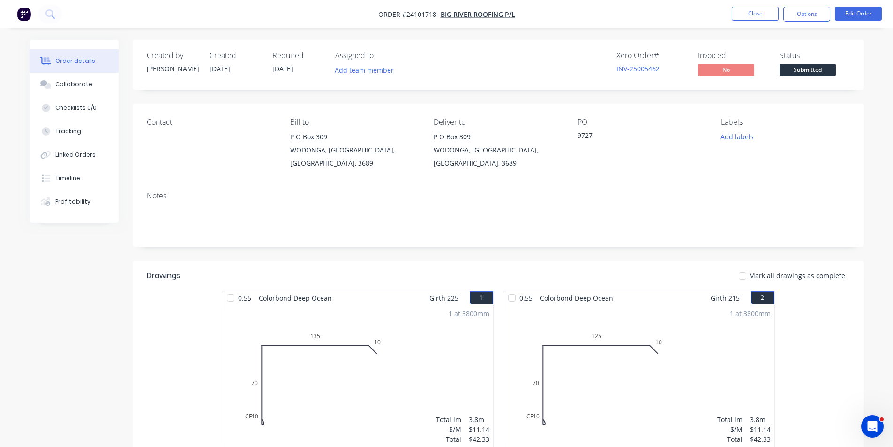
click at [27, 13] on img "button" at bounding box center [24, 14] width 14 height 14
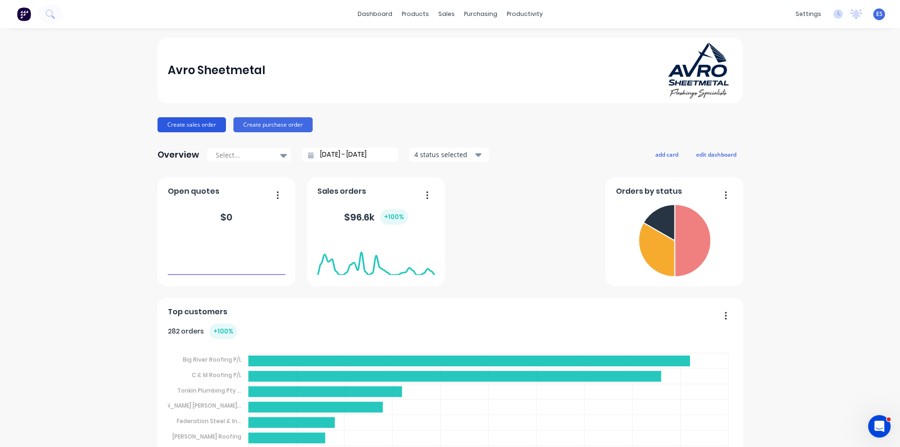
click at [188, 130] on button "Create sales order" at bounding box center [192, 124] width 68 height 15
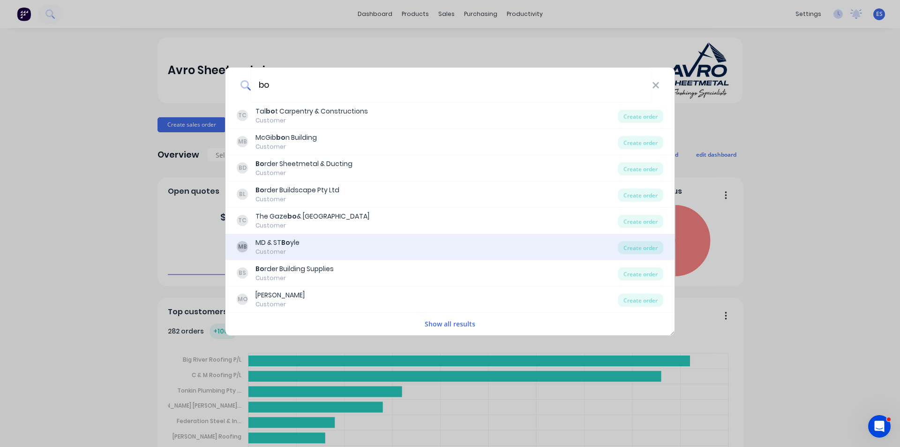
type input "[PERSON_NAME]"
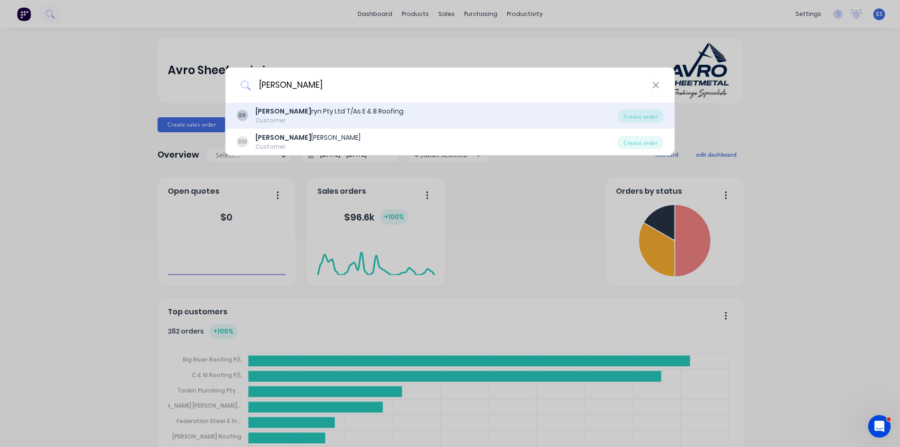
click at [297, 110] on div "[PERSON_NAME] Pty Ltd T/As E & B Roofing" at bounding box center [330, 111] width 148 height 10
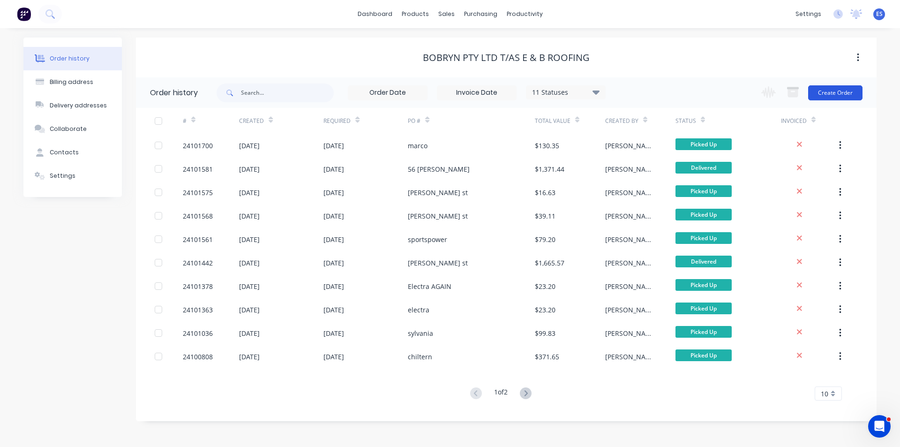
click at [830, 89] on button "Create Order" at bounding box center [835, 92] width 54 height 15
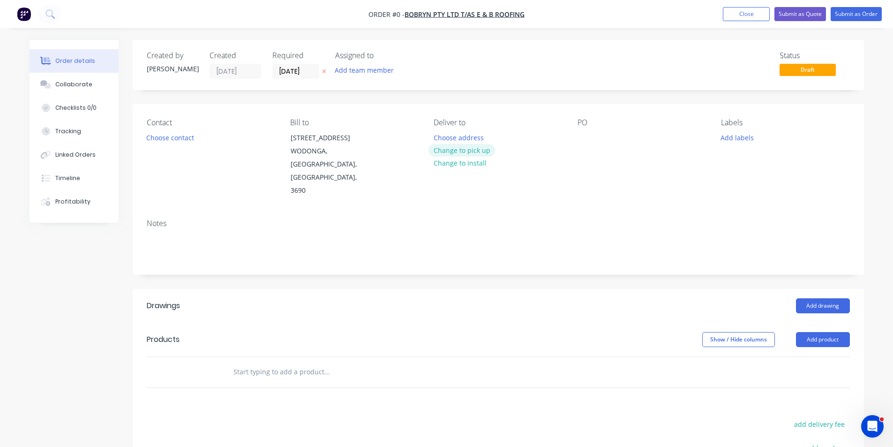
click at [469, 152] on button "Change to pick up" at bounding box center [462, 150] width 67 height 13
click at [587, 138] on div at bounding box center [585, 138] width 15 height 14
click at [802, 298] on button "Add drawing" at bounding box center [823, 305] width 54 height 15
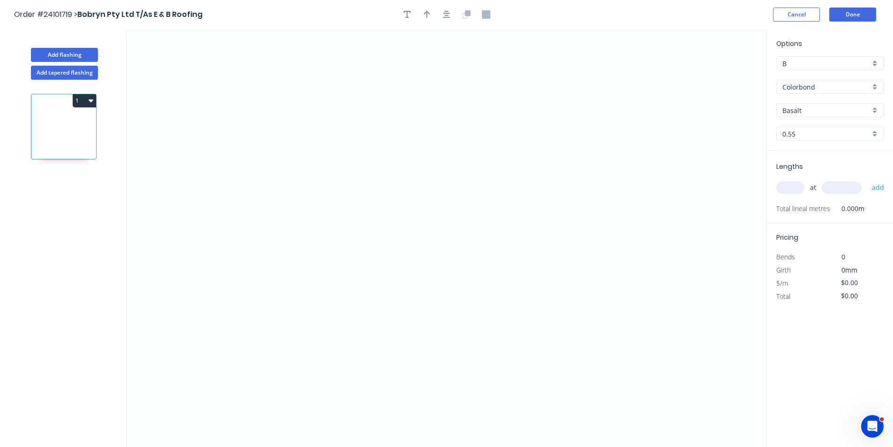
click at [801, 115] on div "Basalt" at bounding box center [830, 110] width 107 height 14
click at [803, 113] on input "text" at bounding box center [827, 111] width 88 height 10
click at [809, 127] on div "Surfmist" at bounding box center [830, 128] width 106 height 16
type input "Surfmist"
click at [313, 139] on icon "0" at bounding box center [447, 238] width 640 height 418
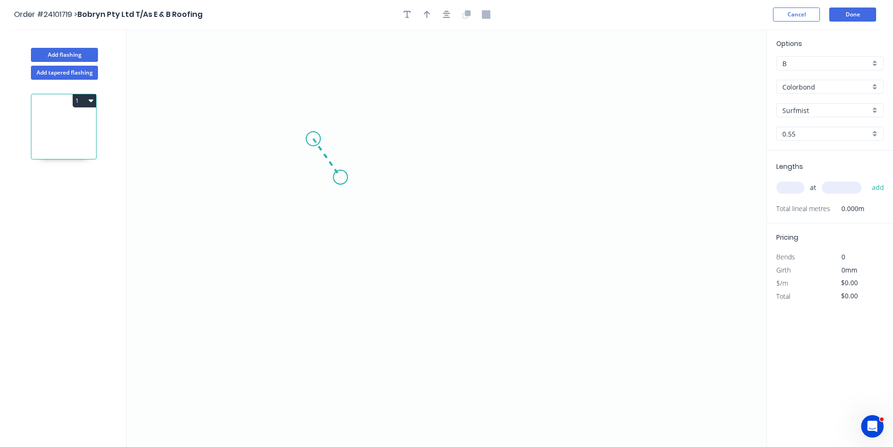
click at [341, 177] on icon "0" at bounding box center [447, 238] width 640 height 418
click at [499, 182] on icon "0 ?" at bounding box center [447, 238] width 640 height 418
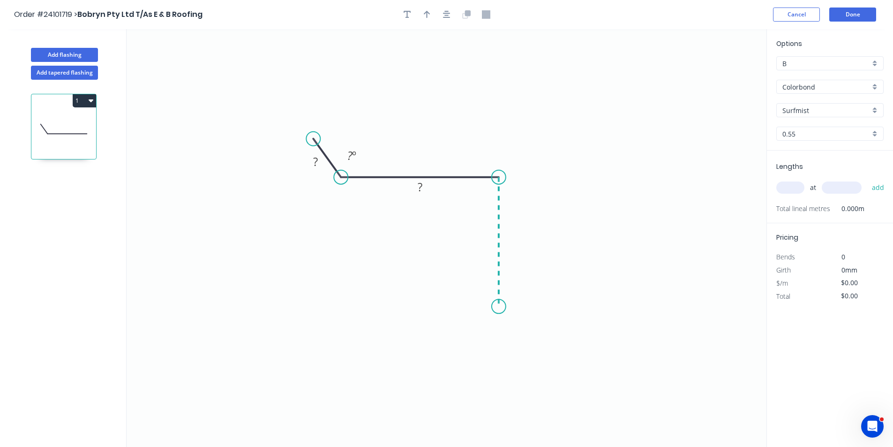
click at [500, 307] on icon "0 ? ? ? º" at bounding box center [447, 238] width 640 height 418
click at [531, 338] on icon "0 ? ? ? ? º" at bounding box center [447, 238] width 640 height 418
click at [505, 332] on tspan "?" at bounding box center [505, 327] width 5 height 15
click at [312, 163] on rect at bounding box center [315, 162] width 19 height 13
click at [418, 184] on tspan "?" at bounding box center [420, 186] width 5 height 15
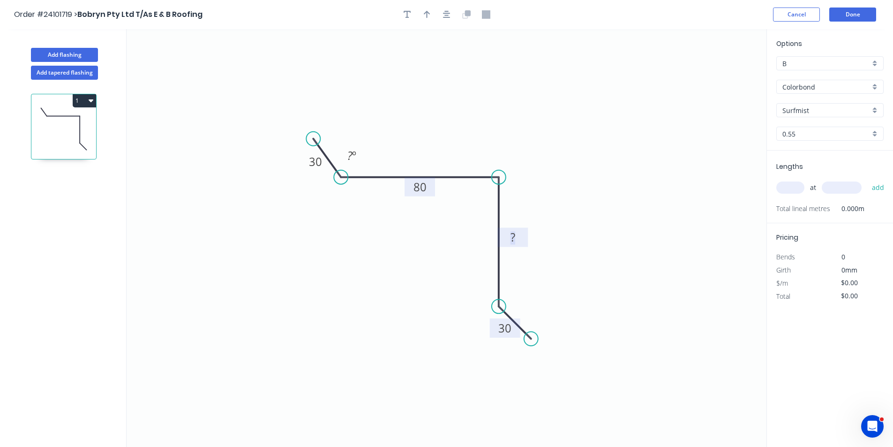
click at [514, 233] on tspan "?" at bounding box center [513, 236] width 5 height 15
click at [786, 188] on input "text" at bounding box center [791, 187] width 28 height 12
type input "$10.08"
click at [790, 183] on input "text" at bounding box center [791, 187] width 28 height 12
type input "1"
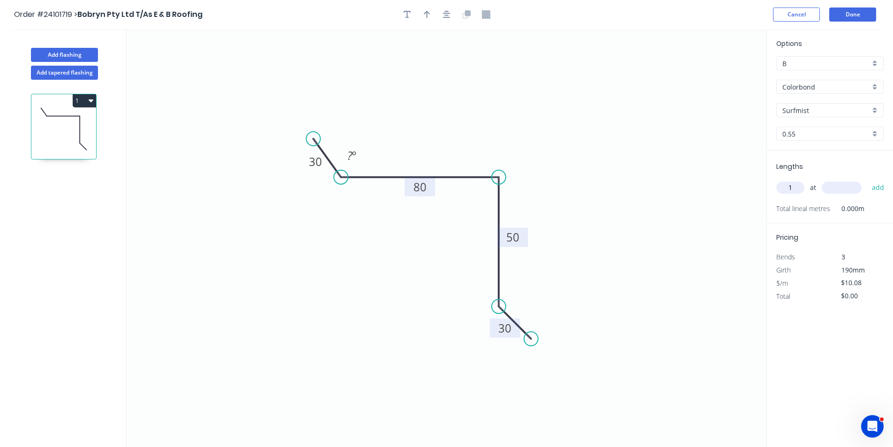
click at [837, 188] on input "text" at bounding box center [842, 187] width 40 height 12
type input "5200"
click at [868, 180] on button "add" at bounding box center [879, 188] width 22 height 16
type input "$52.42"
click at [841, 12] on button "Done" at bounding box center [853, 15] width 47 height 14
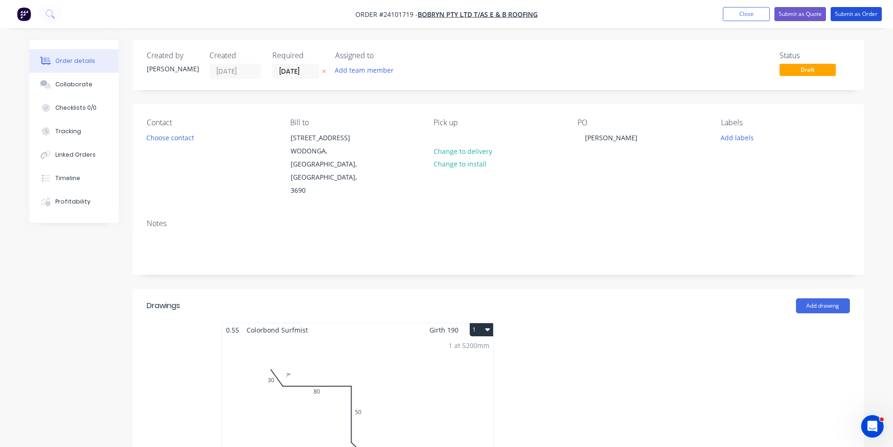
click at [841, 12] on button "Submit as Order" at bounding box center [856, 14] width 51 height 14
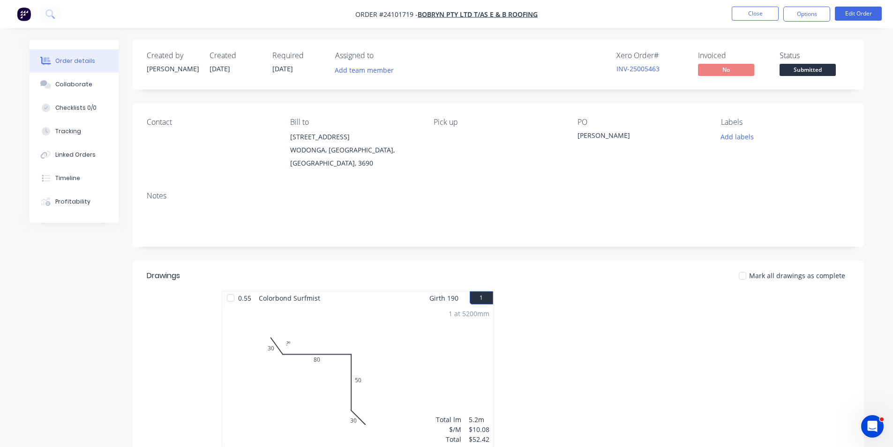
click at [15, 22] on nav "Order #24101719 - [PERSON_NAME] Ltd T/As E & B Roofing Close Options Edit Order" at bounding box center [446, 14] width 893 height 28
click at [18, 20] on img "button" at bounding box center [24, 14] width 14 height 14
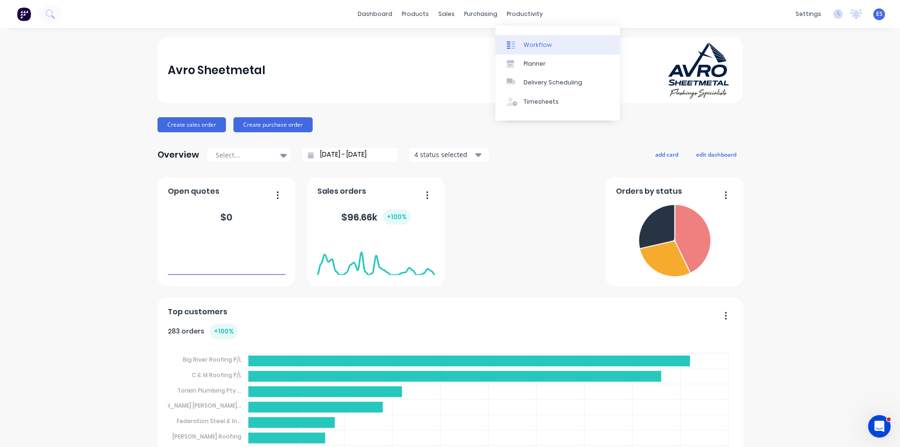
click at [536, 39] on link "Workflow" at bounding box center [558, 44] width 124 height 19
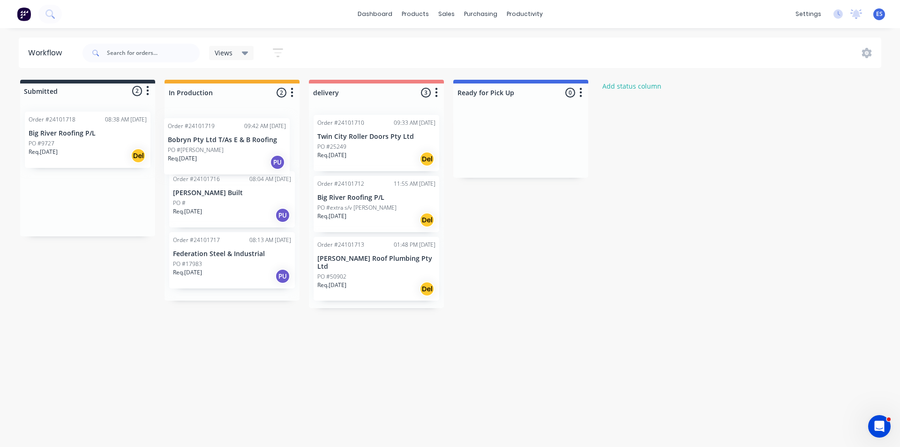
drag, startPoint x: 92, startPoint y: 215, endPoint x: 236, endPoint y: 160, distance: 154.5
click at [236, 160] on div "Submitted 2 Status colour #273444 hex #273444 Save Cancel Summaries Total order…" at bounding box center [435, 194] width 884 height 228
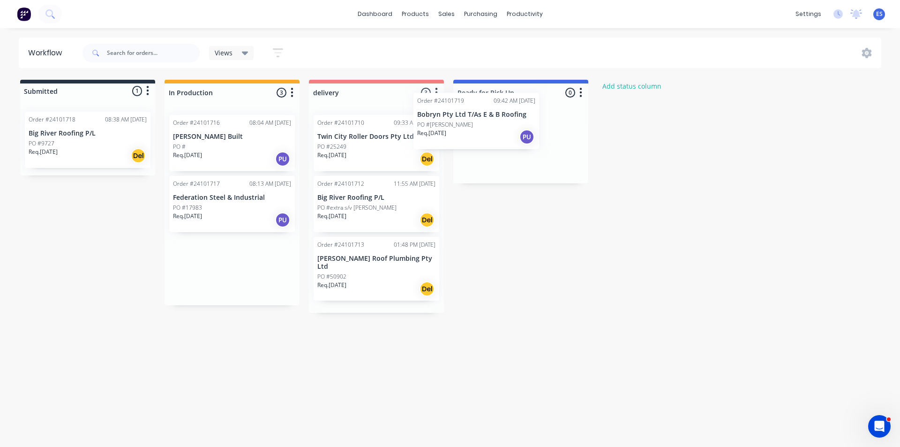
drag, startPoint x: 277, startPoint y: 146, endPoint x: 486, endPoint y: 127, distance: 210.5
click at [486, 127] on div "Submitted 1 Status colour #273444 hex #273444 Save Cancel Summaries Total order…" at bounding box center [435, 196] width 884 height 233
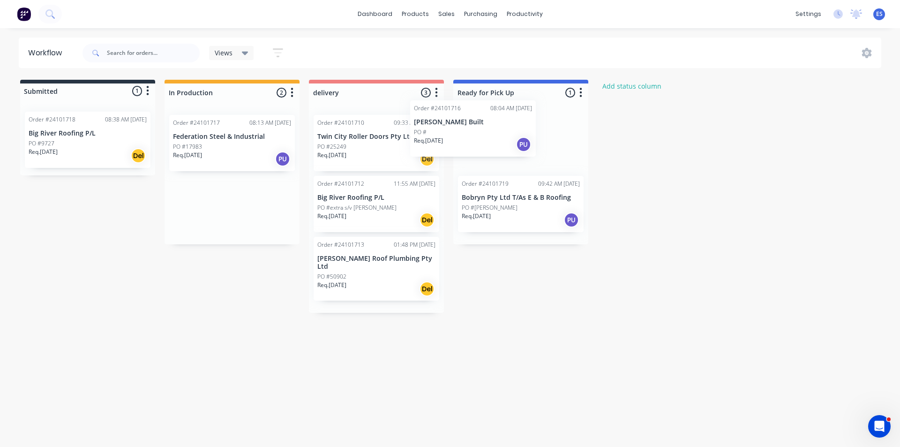
drag, startPoint x: 237, startPoint y: 153, endPoint x: 492, endPoint y: 138, distance: 255.6
click at [492, 138] on div "Submitted 1 Status colour #273444 hex #273444 Save Cancel Summaries Total order…" at bounding box center [435, 196] width 884 height 233
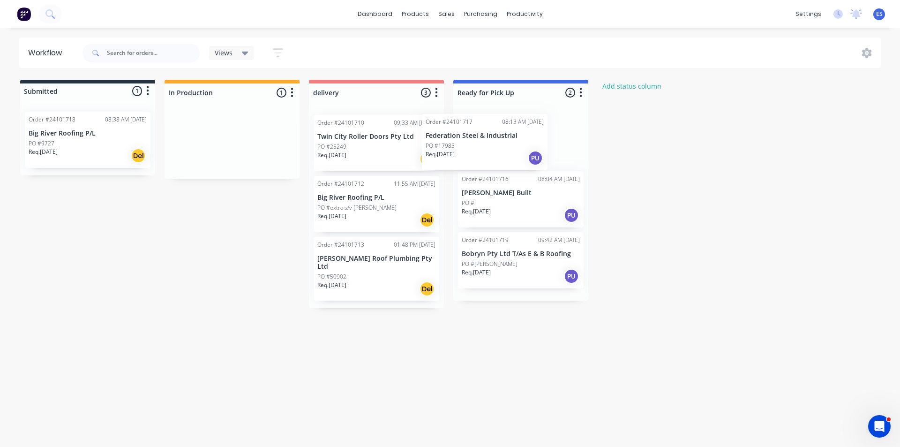
drag, startPoint x: 226, startPoint y: 153, endPoint x: 484, endPoint y: 153, distance: 257.9
click at [484, 153] on div "Submitted 1 Status colour #273444 hex #273444 Save Cancel Summaries Total order…" at bounding box center [435, 194] width 884 height 228
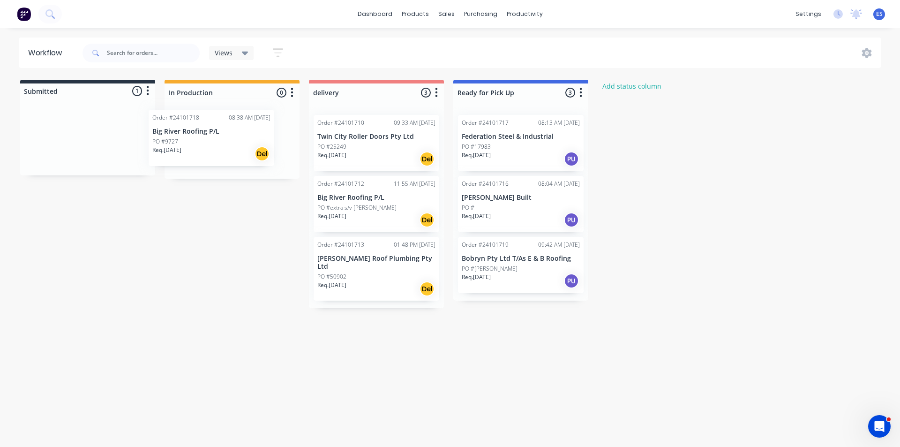
drag, startPoint x: 62, startPoint y: 147, endPoint x: 190, endPoint y: 145, distance: 127.6
click at [190, 145] on div "Submitted 1 Status colour #273444 hex #273444 Save Cancel Summaries Total order…" at bounding box center [435, 194] width 884 height 228
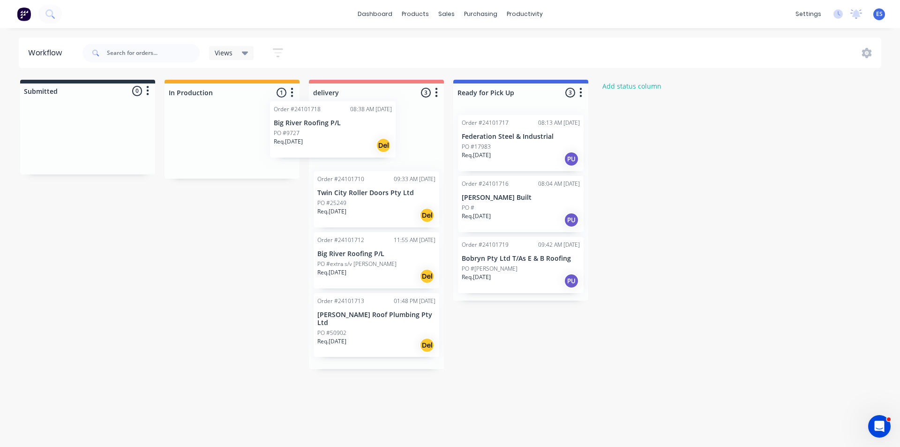
drag, startPoint x: 208, startPoint y: 159, endPoint x: 318, endPoint y: 145, distance: 111.6
click at [310, 146] on div "Submitted 0 Status colour #273444 hex #273444 Save Cancel Summaries Total order…" at bounding box center [435, 224] width 884 height 289
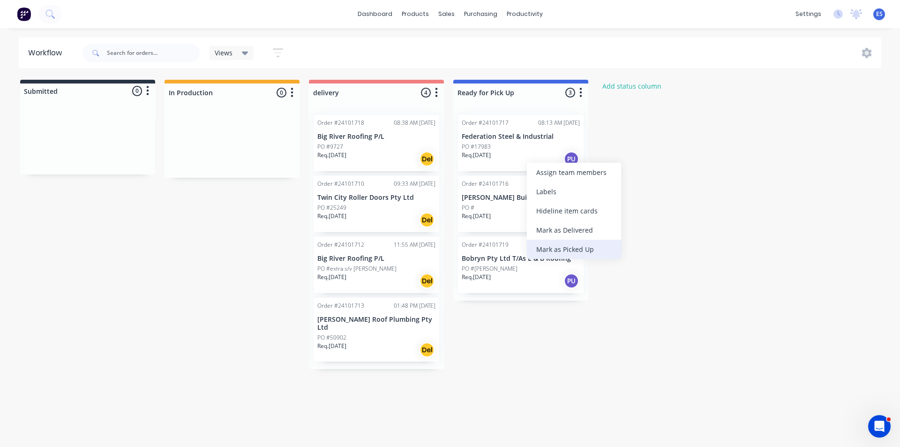
click at [567, 246] on div "Mark as Picked Up" at bounding box center [574, 249] width 94 height 19
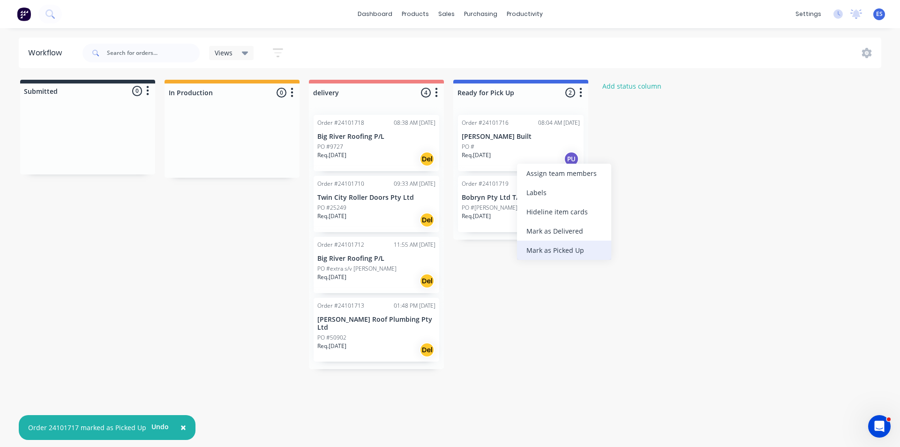
click at [546, 250] on div "Mark as Picked Up" at bounding box center [564, 250] width 94 height 19
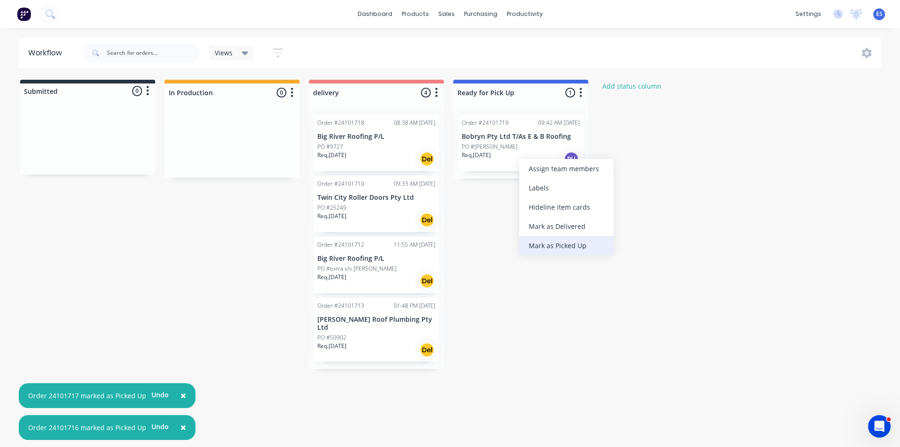
click at [583, 249] on div "Mark as Picked Up" at bounding box center [567, 245] width 94 height 19
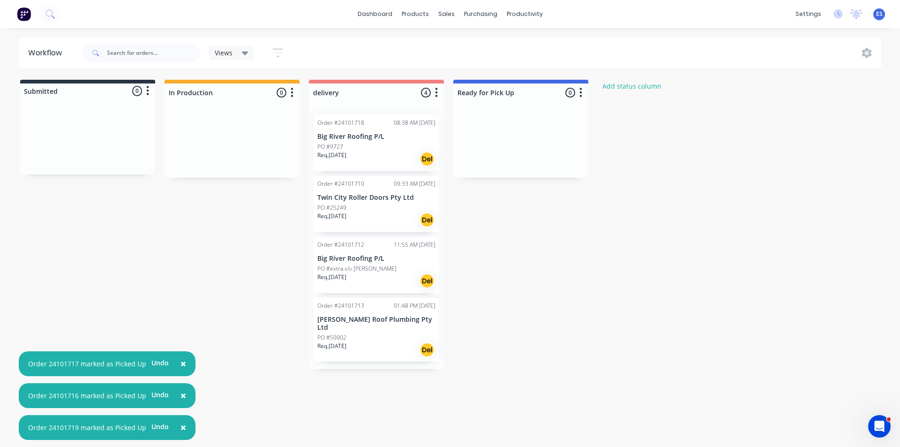
click at [25, 19] on img at bounding box center [24, 14] width 14 height 14
